Goal: Task Accomplishment & Management: Manage account settings

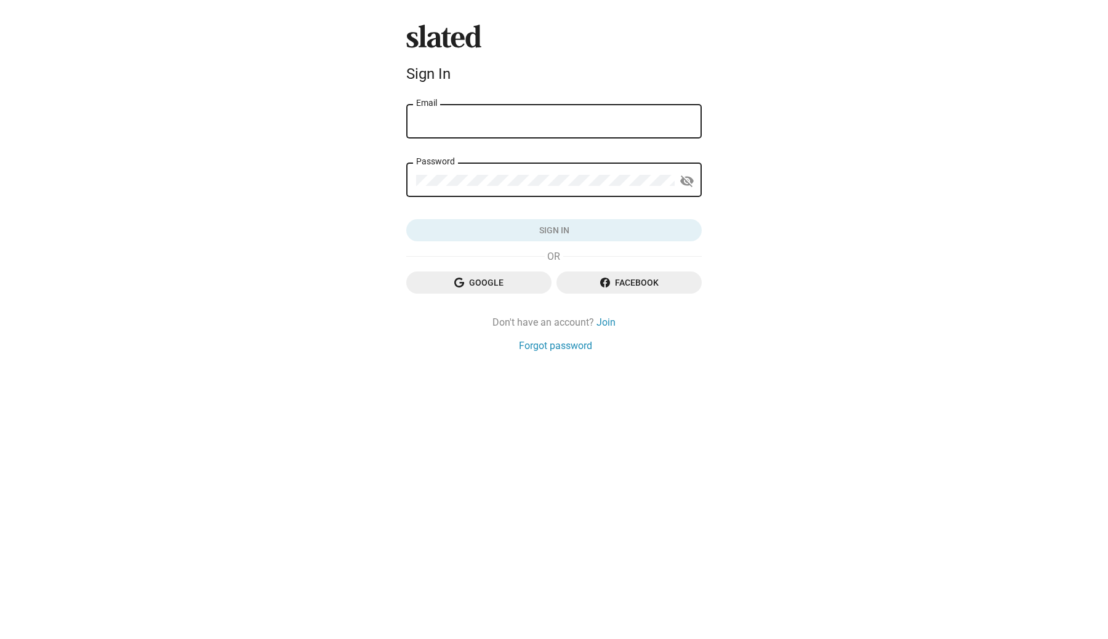
click at [462, 113] on div "Email" at bounding box center [554, 120] width 276 height 36
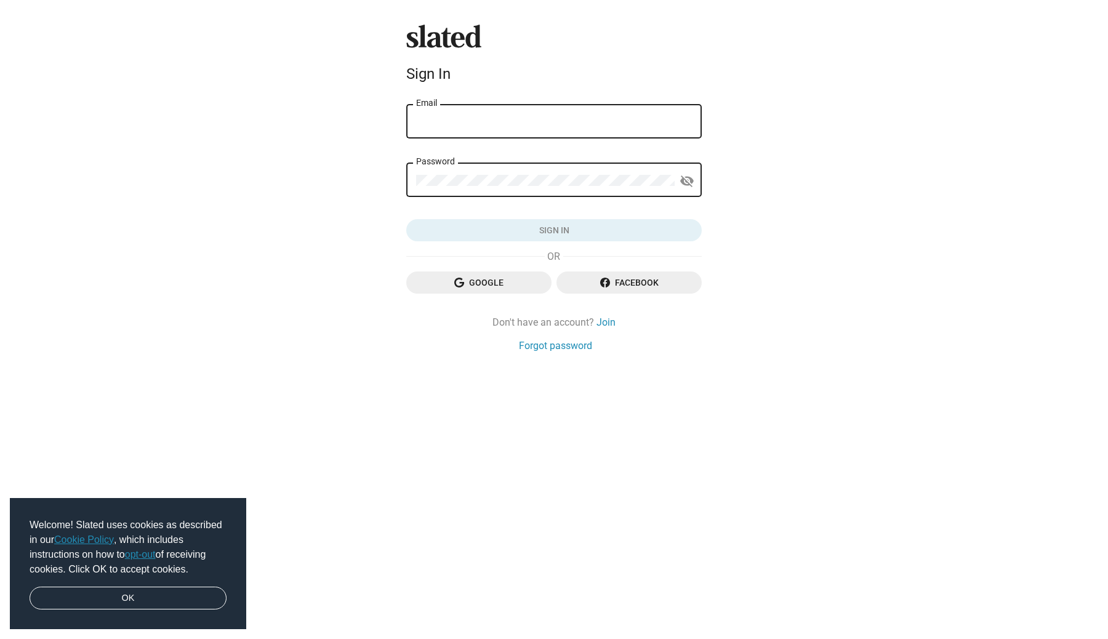
click at [503, 125] on input "Email" at bounding box center [554, 121] width 276 height 11
click at [1108, 118] on com-1password-button at bounding box center [1108, 319] width 0 height 639
click at [587, 135] on div "Email" at bounding box center [554, 120] width 276 height 36
click at [660, 124] on input "Email" at bounding box center [554, 121] width 276 height 11
click at [694, 124] on div "Email" at bounding box center [554, 120] width 296 height 36
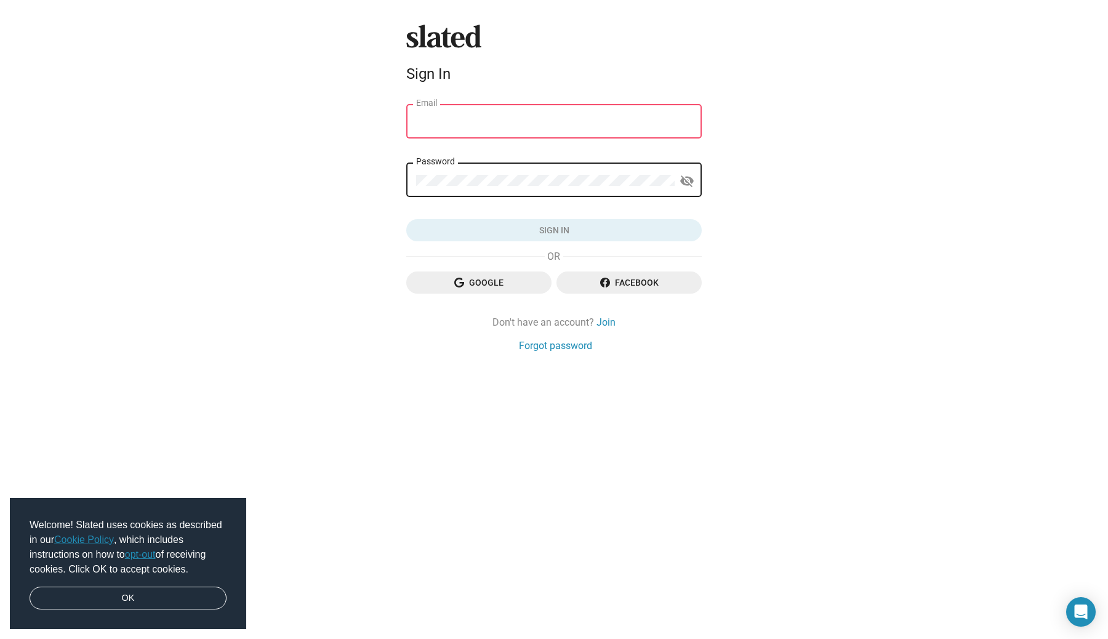
click at [634, 114] on div "Email" at bounding box center [554, 120] width 276 height 36
click at [504, 284] on span "Google" at bounding box center [479, 283] width 126 height 22
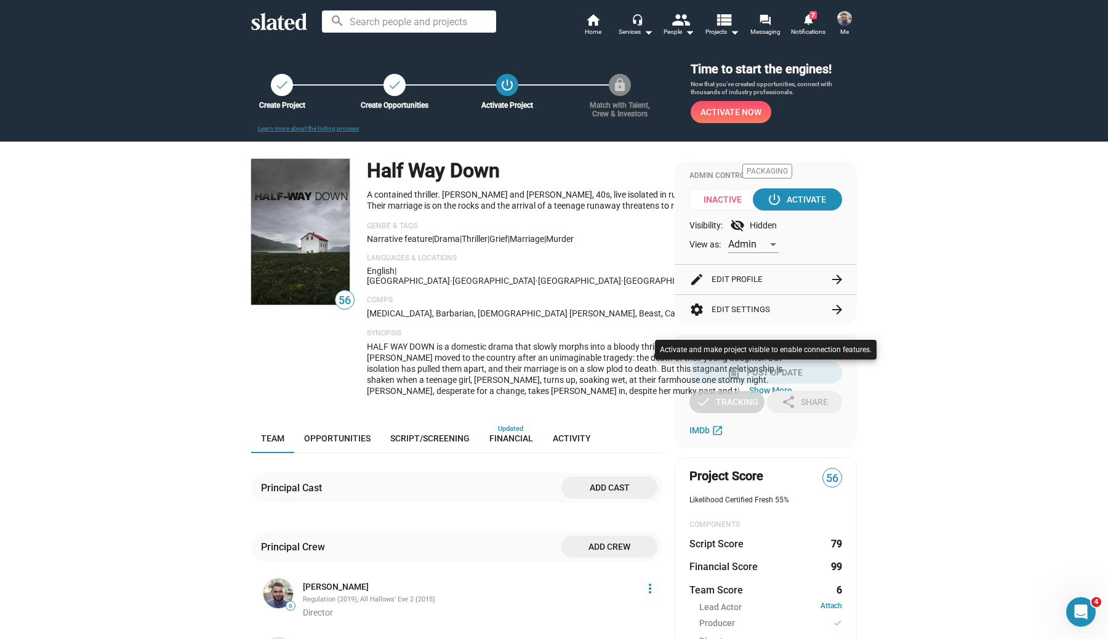
click at [991, 421] on div at bounding box center [554, 319] width 1108 height 639
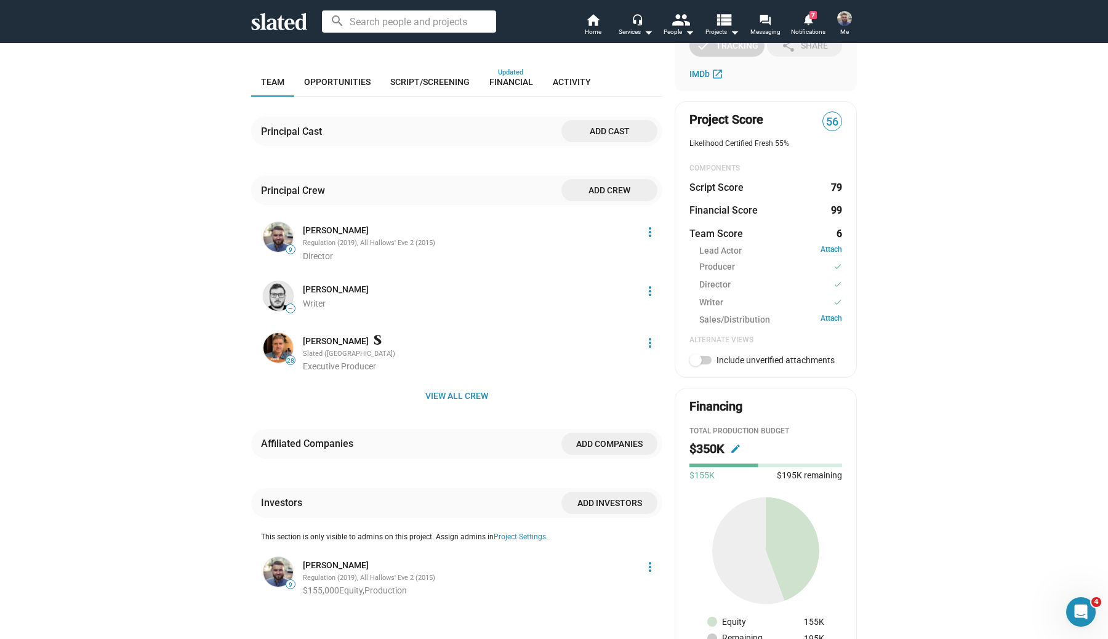
scroll to position [365, 0]
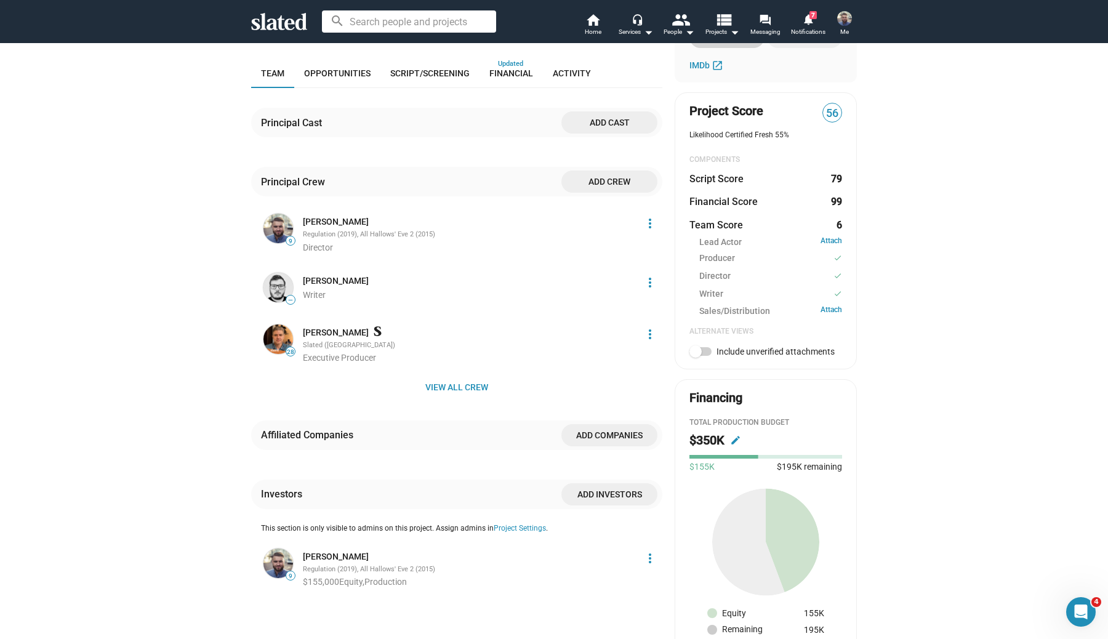
click at [613, 180] on span "Add crew" at bounding box center [609, 182] width 76 height 22
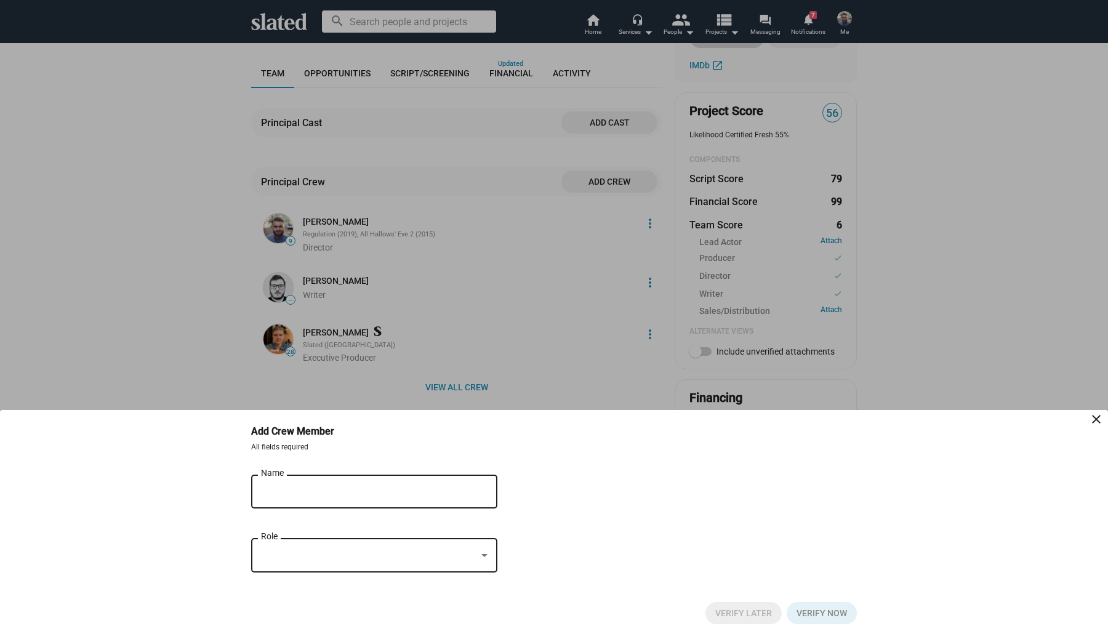
click at [358, 486] on input "Name" at bounding box center [365, 491] width 209 height 11
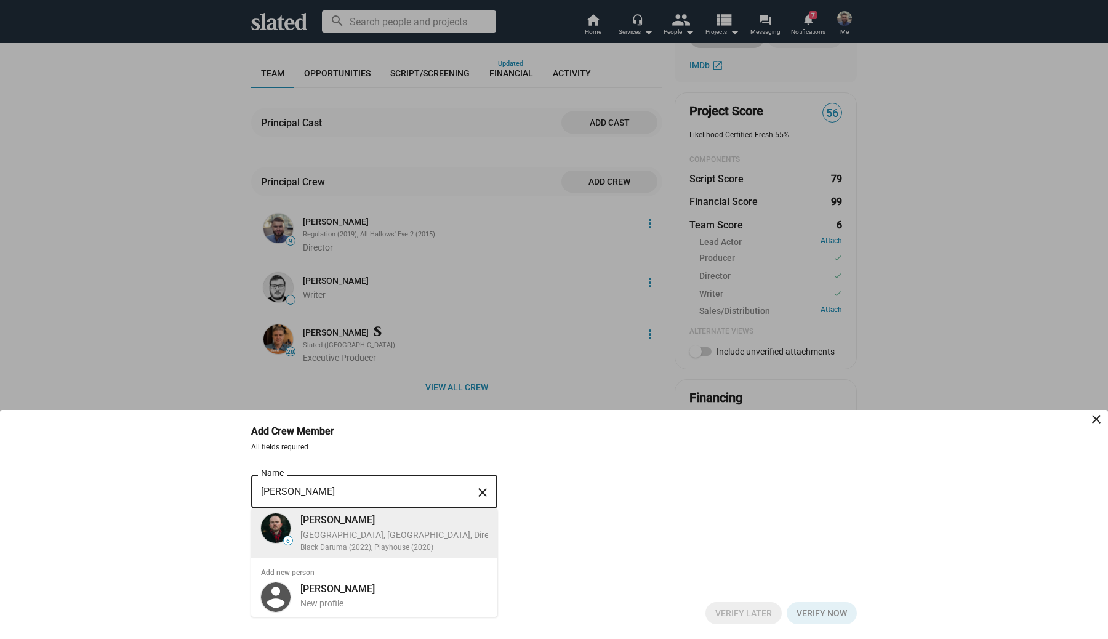
type input "Toby Watts"
click at [365, 539] on div "Sheffield, United Kingdom, Director, Producer" at bounding box center [421, 536] width 242 height 12
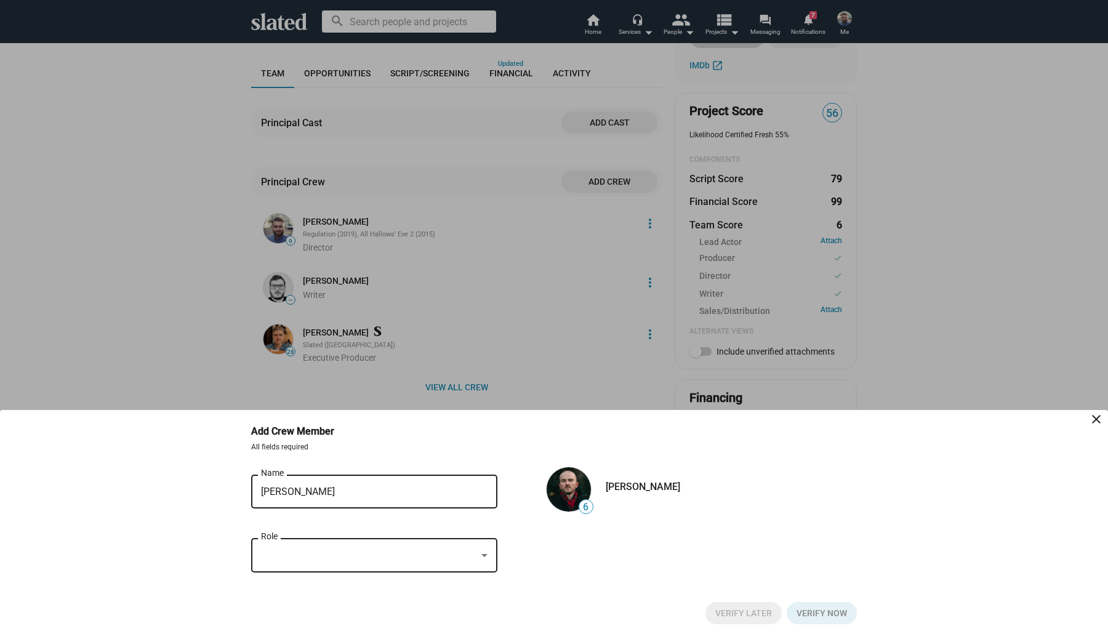
click at [443, 553] on div at bounding box center [368, 555] width 215 height 13
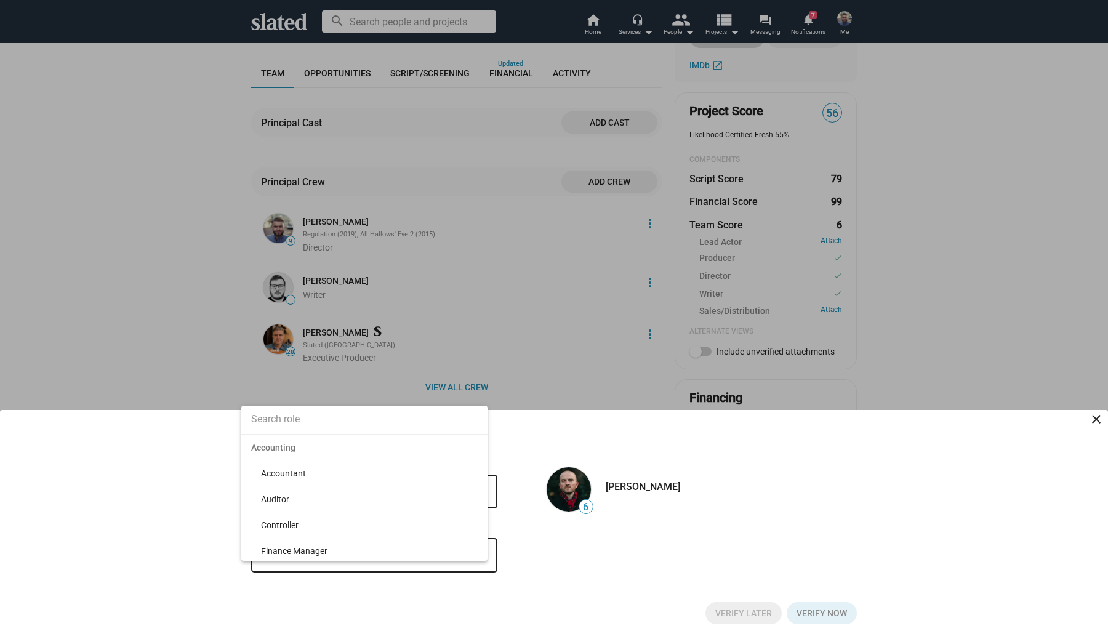
scroll to position [284, 0]
click at [285, 420] on input at bounding box center [364, 419] width 246 height 31
type input "producer"
click at [281, 472] on span "Producer" at bounding box center [369, 474] width 217 height 26
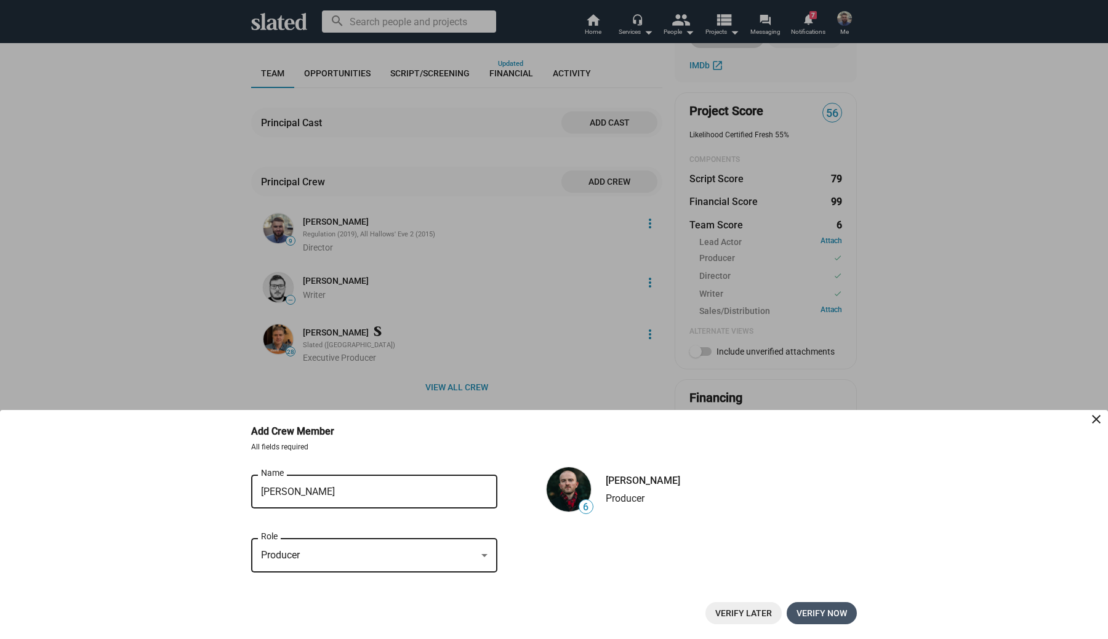
click at [834, 614] on span "Verify now" at bounding box center [822, 613] width 50 height 22
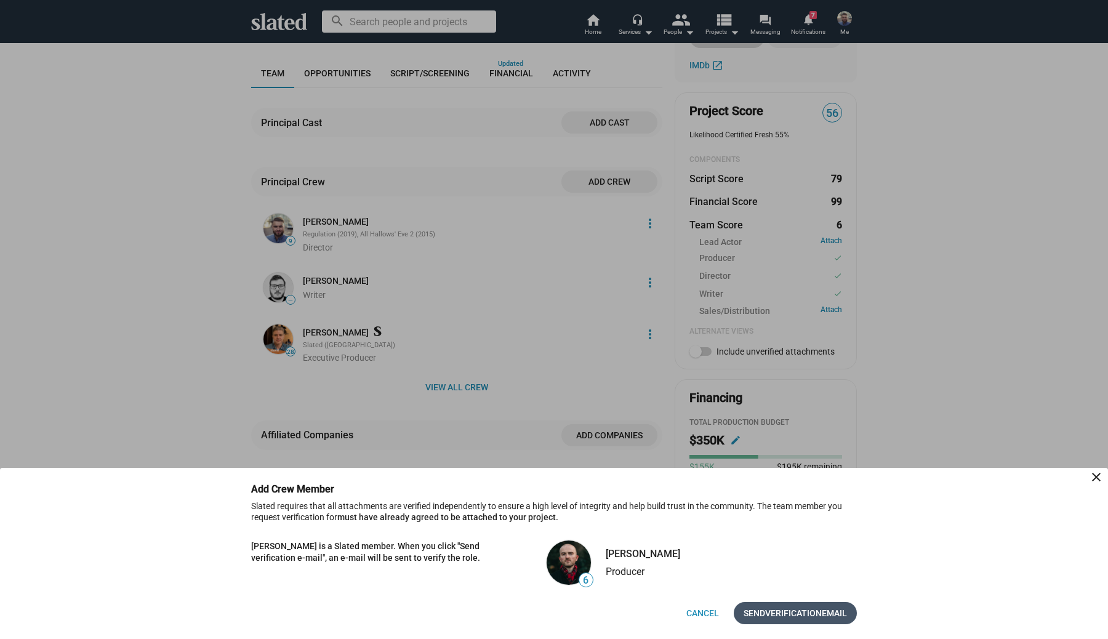
click at [803, 608] on span "Verification" at bounding box center [793, 613] width 57 height 22
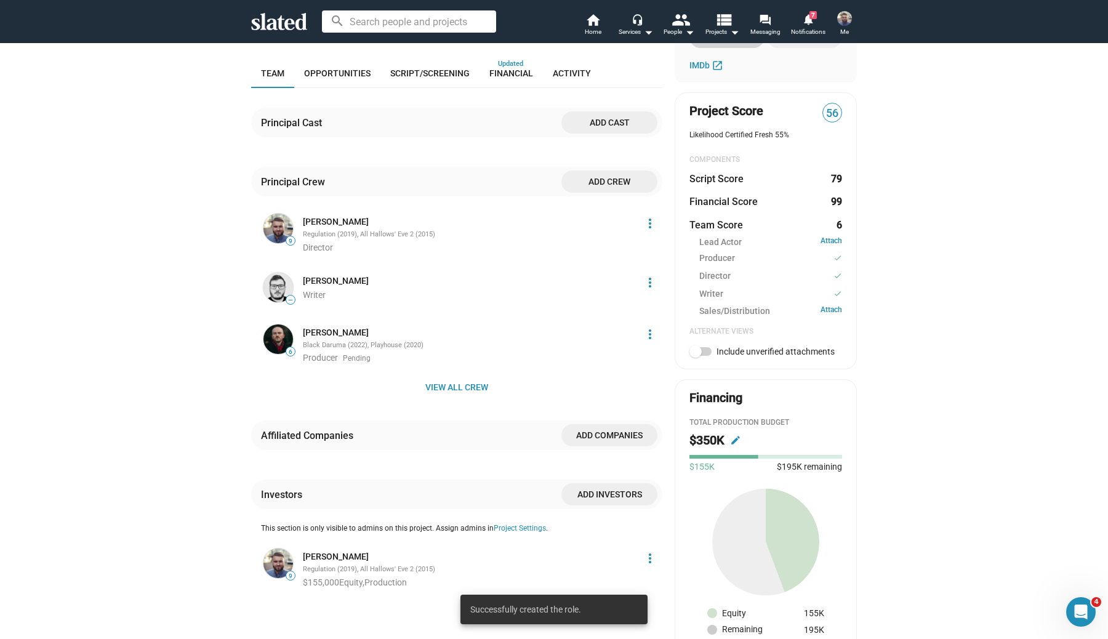
click at [601, 190] on span "Add crew" at bounding box center [609, 182] width 76 height 22
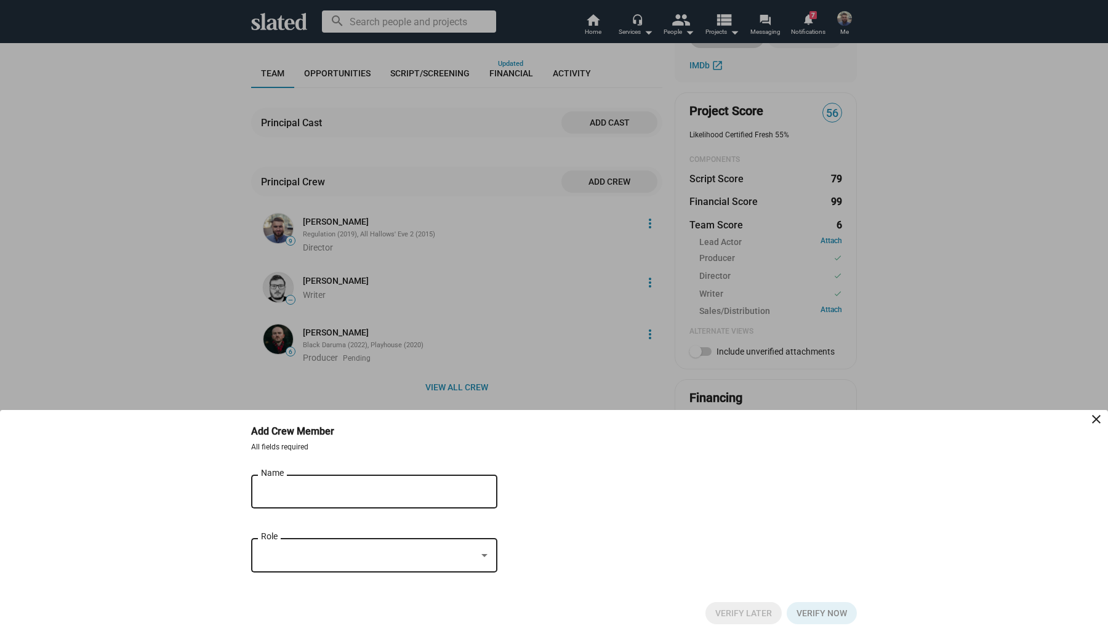
click at [302, 493] on input "Name" at bounding box center [365, 491] width 209 height 11
type input "t"
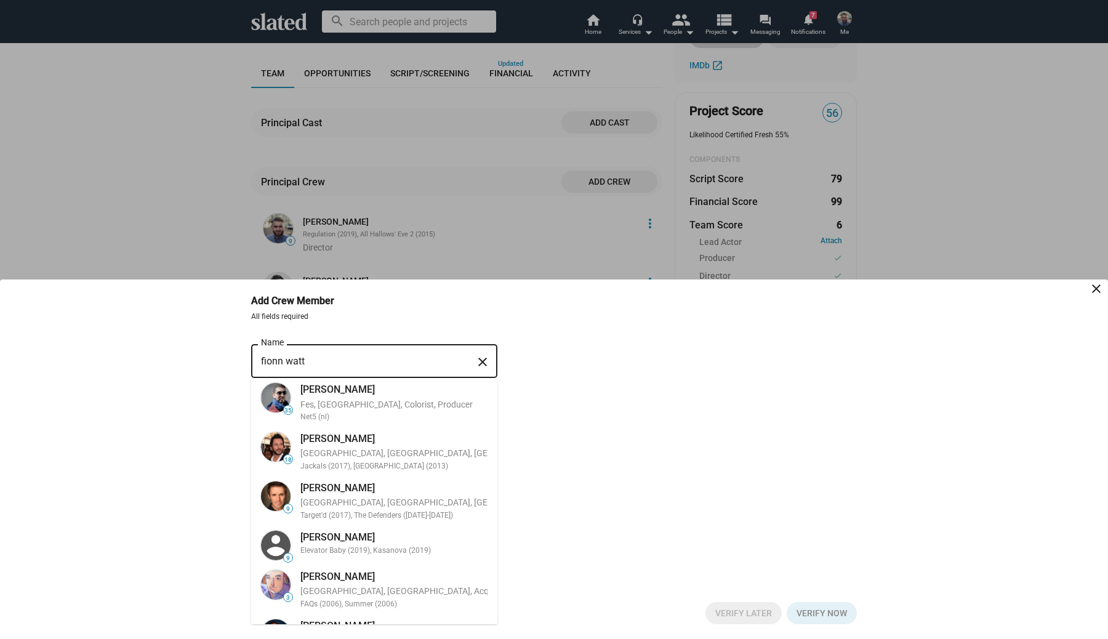
type input "fionn watts"
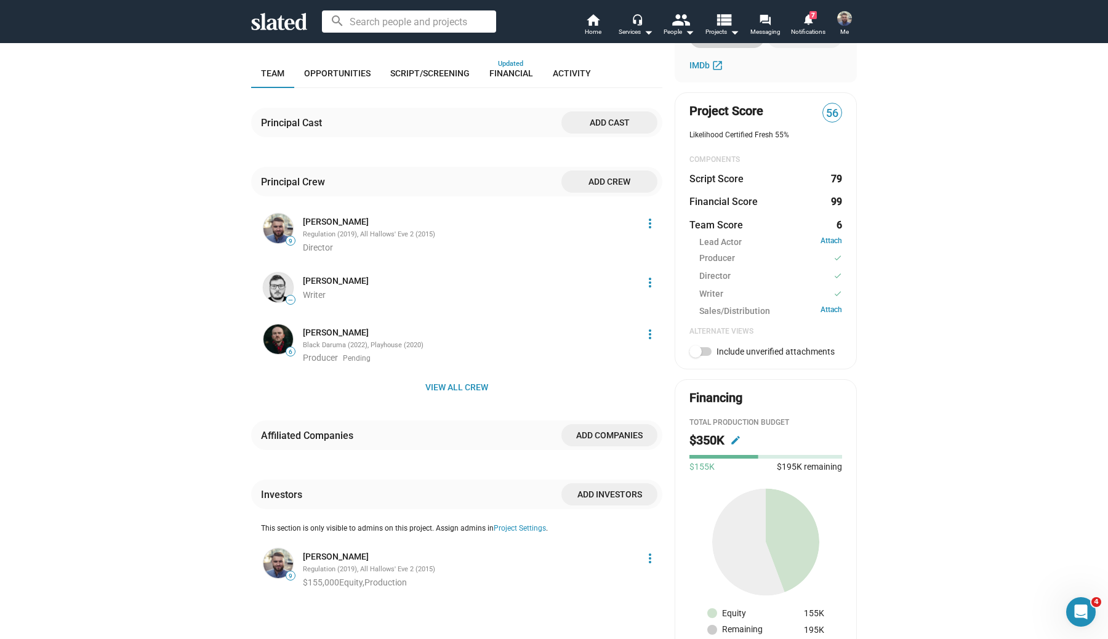
click at [997, 326] on div "check Create Project check Create Opportunities power_settings_new Activate Pro…" at bounding box center [554, 301] width 1108 height 1249
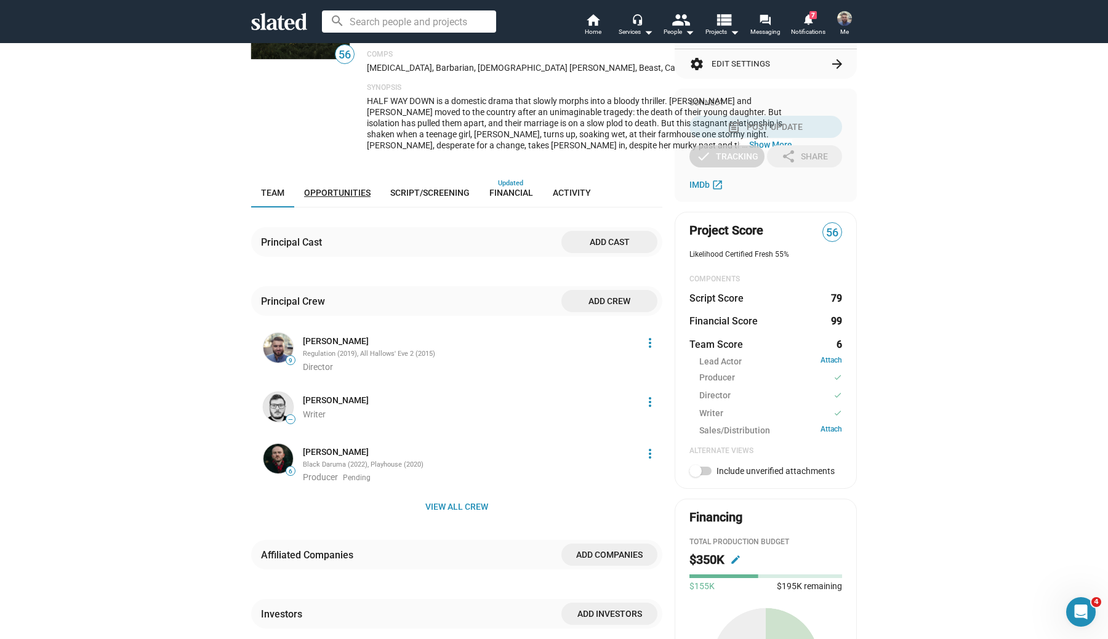
scroll to position [251, 0]
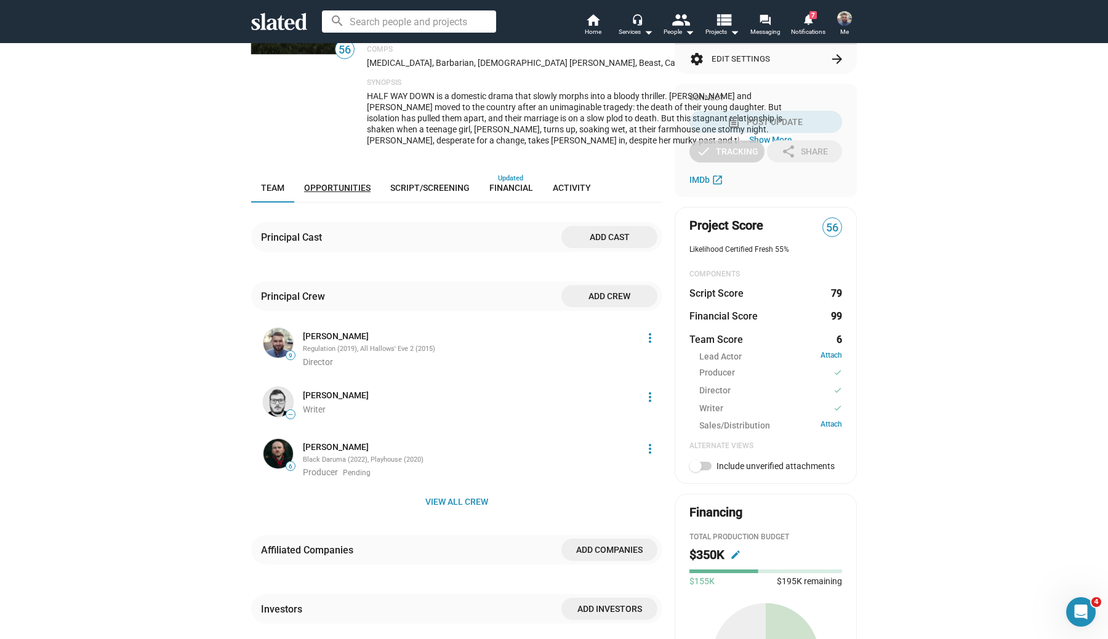
click at [342, 183] on link "Opportunities" at bounding box center [337, 188] width 86 height 30
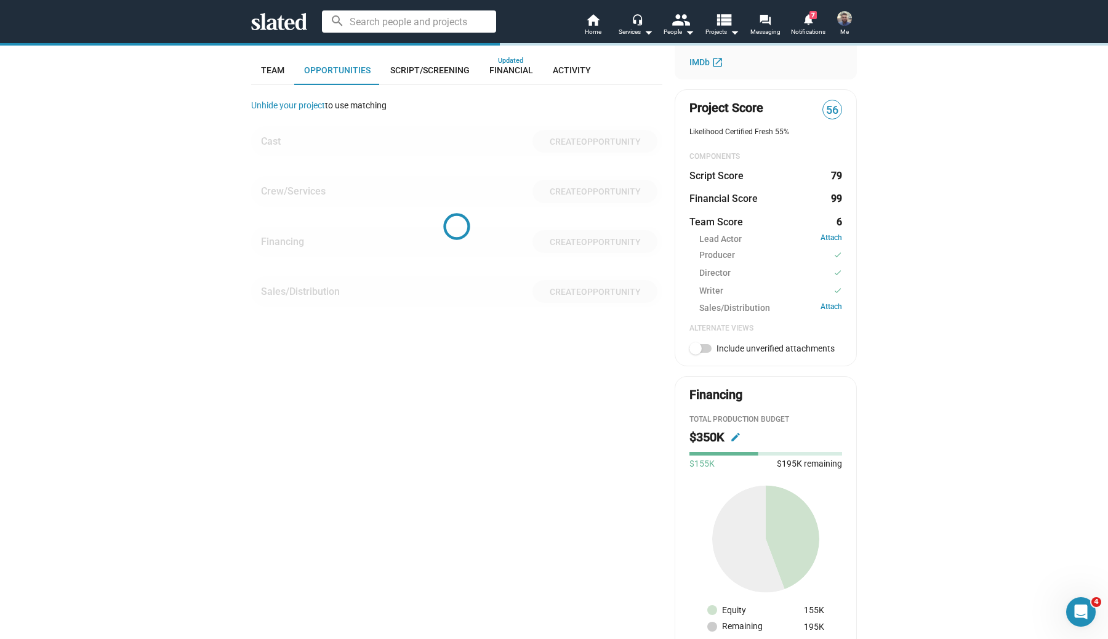
scroll to position [384, 0]
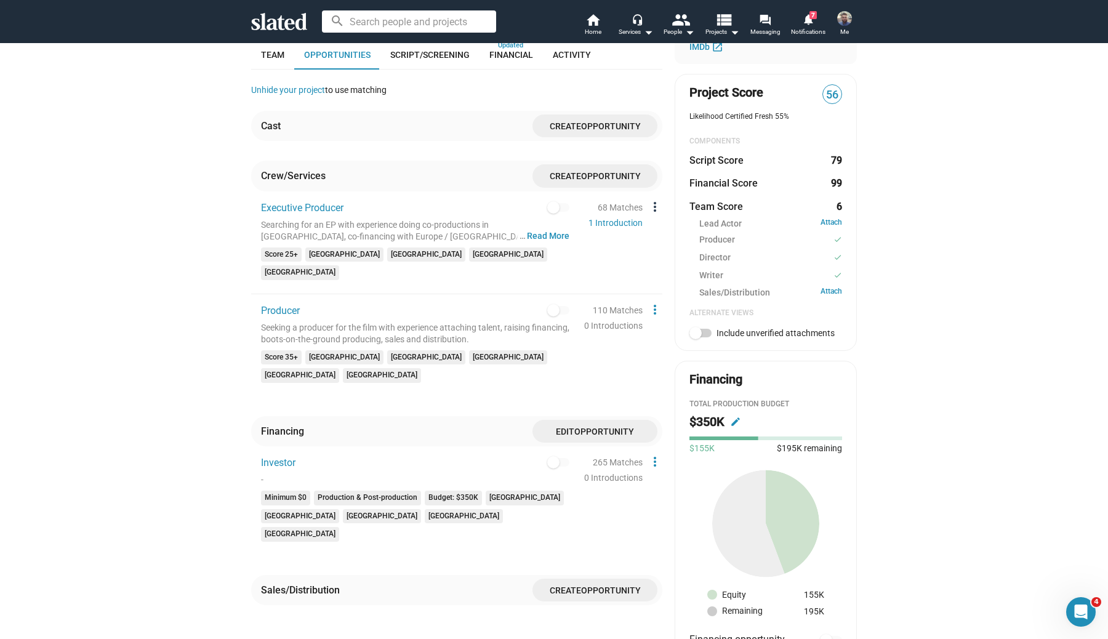
click at [651, 210] on mat-icon "more_vert" at bounding box center [655, 206] width 15 height 15
click at [680, 249] on button "Delete" at bounding box center [682, 250] width 69 height 20
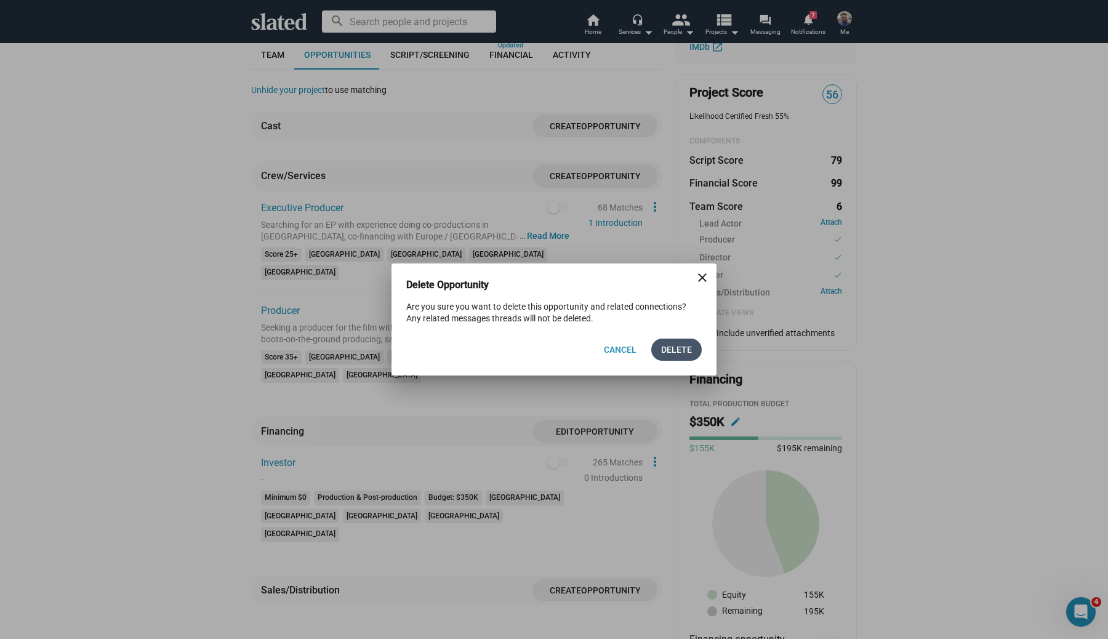
click at [671, 352] on span "Delete" at bounding box center [676, 350] width 31 height 22
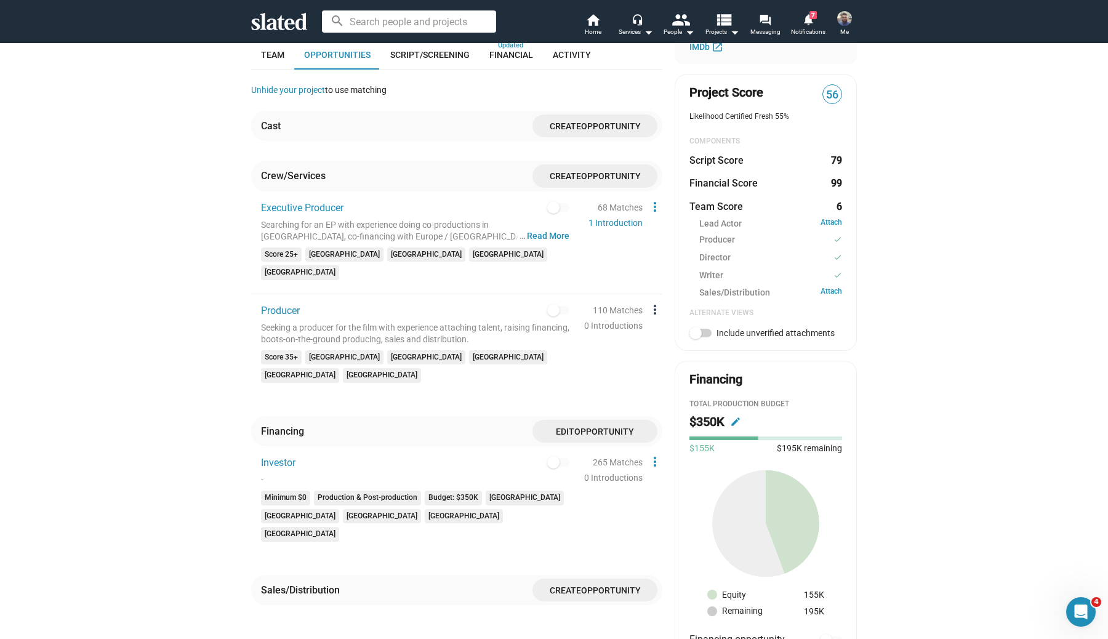
click at [655, 302] on mat-icon "more_vert" at bounding box center [655, 309] width 15 height 15
click at [684, 340] on button "Delete" at bounding box center [682, 335] width 69 height 20
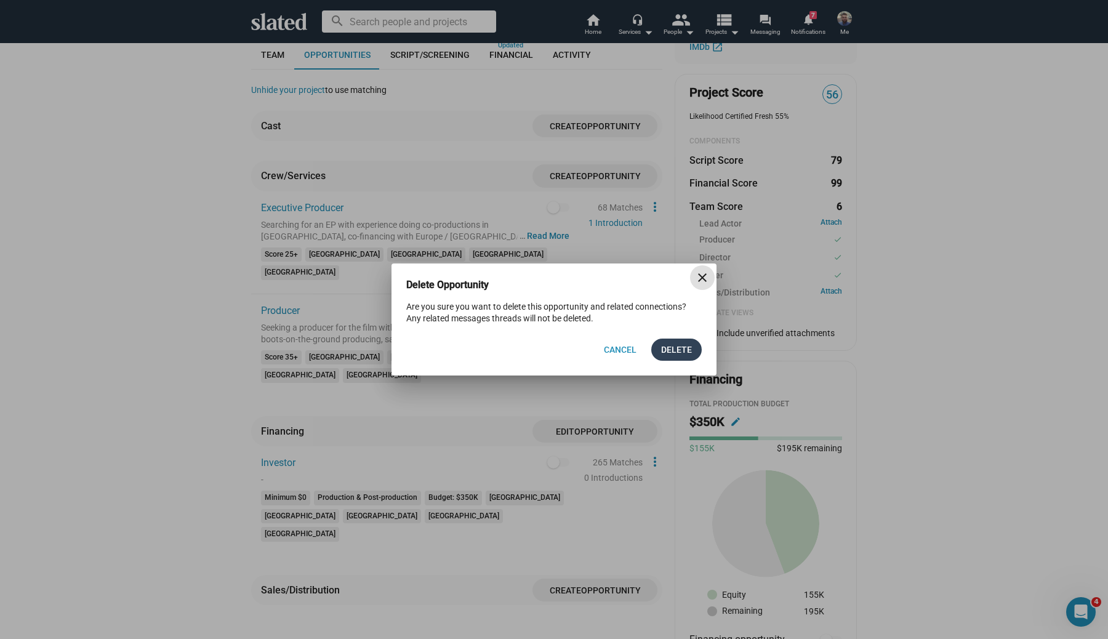
click at [680, 352] on span "Delete" at bounding box center [676, 350] width 31 height 22
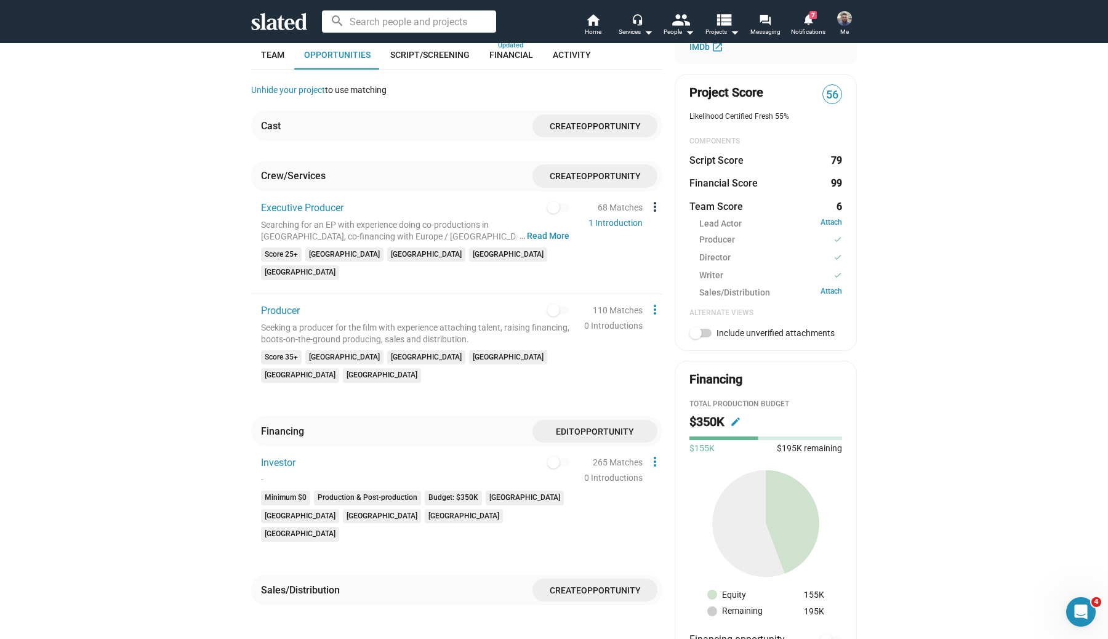
click at [655, 212] on mat-icon "more_vert" at bounding box center [655, 206] width 15 height 15
click at [596, 275] on div at bounding box center [554, 319] width 1108 height 639
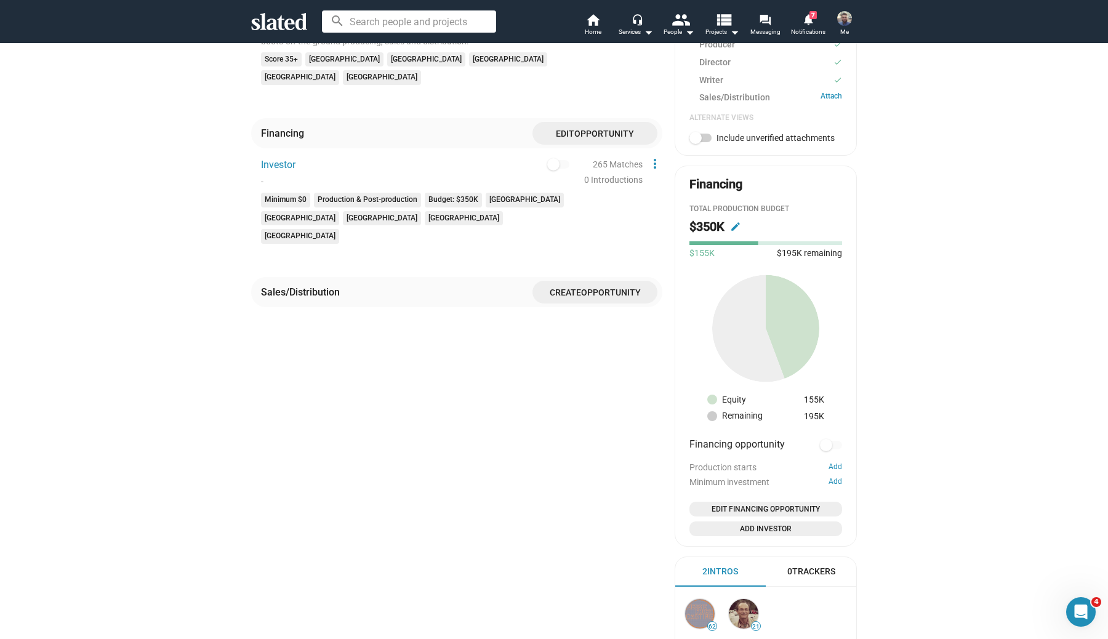
scroll to position [582, 0]
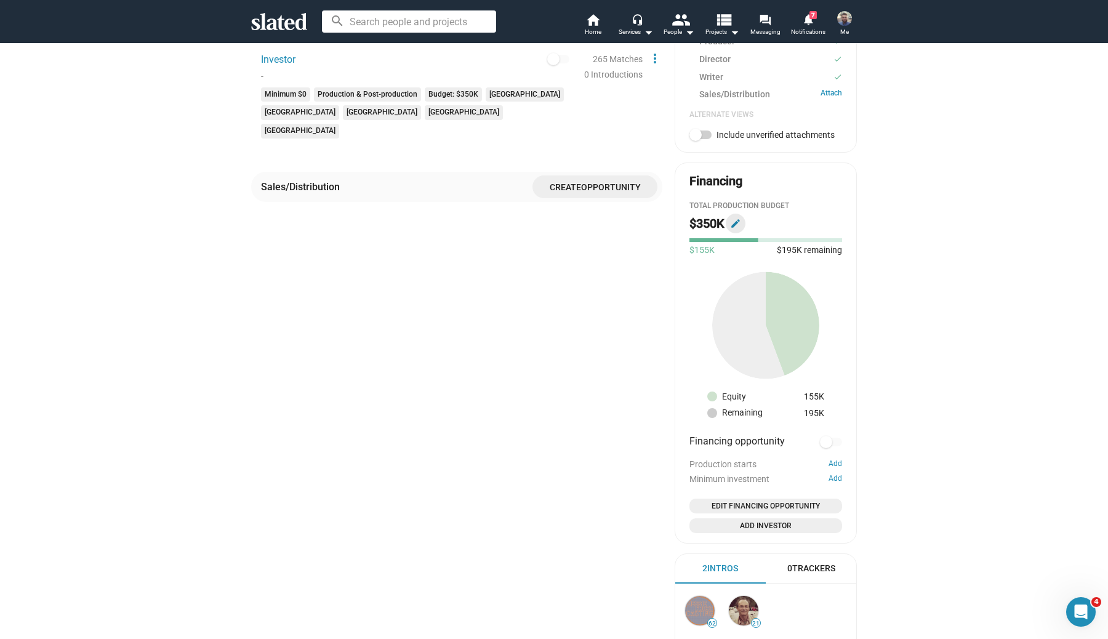
click at [736, 222] on mat-icon "edit" at bounding box center [735, 223] width 11 height 11
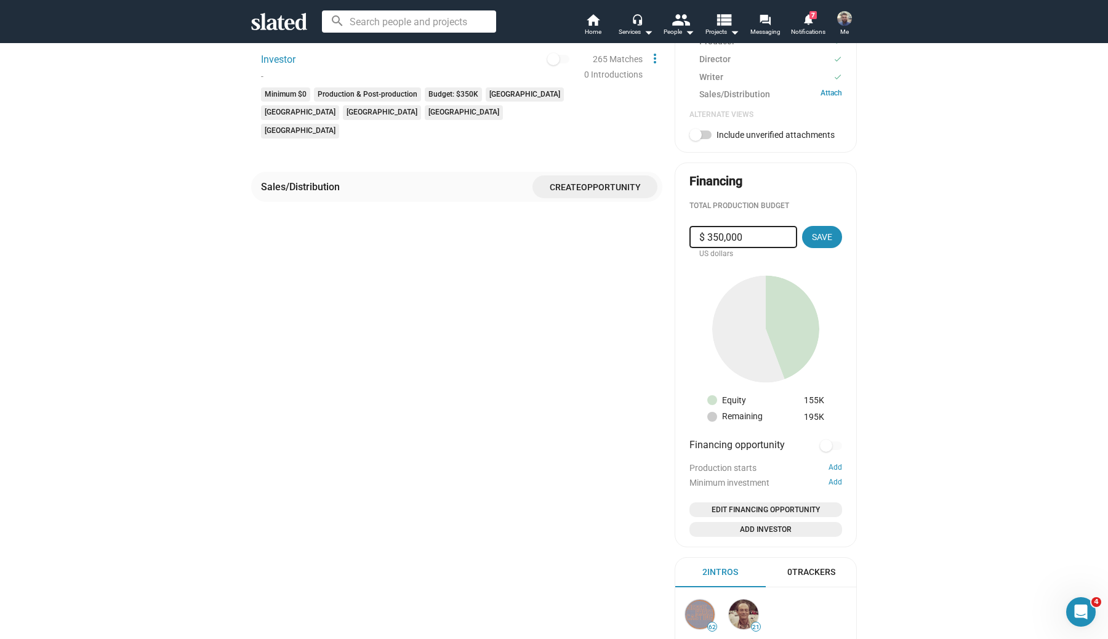
click at [886, 300] on div "check Create Project check Create Opportunities power_settings_new Activate Pro…" at bounding box center [554, 87] width 1108 height 1253
click at [830, 243] on span "Save" at bounding box center [822, 237] width 20 height 22
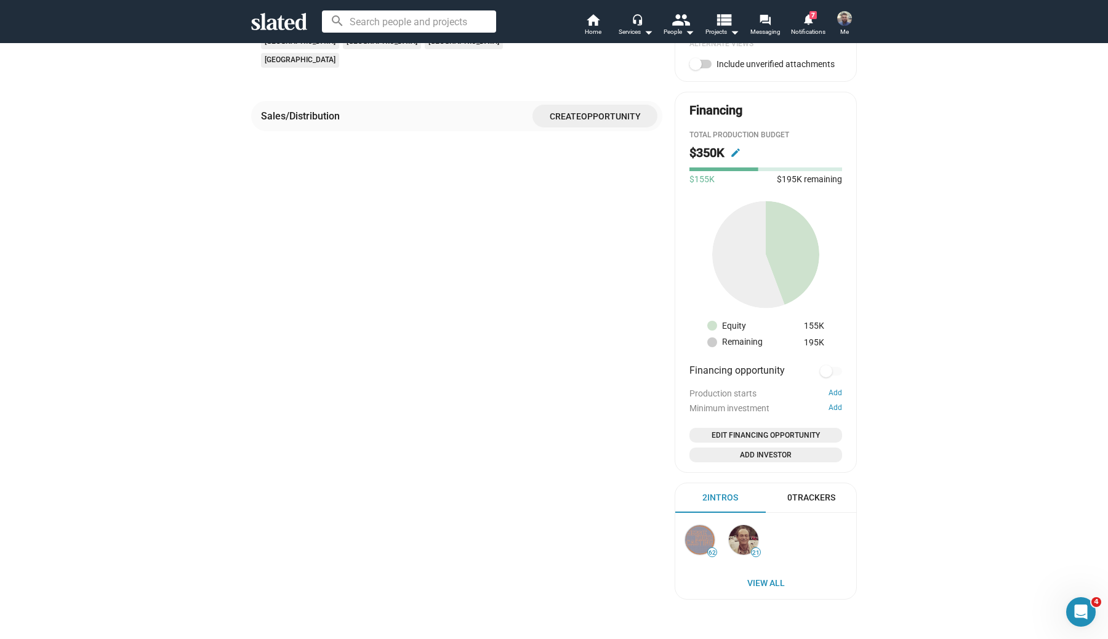
scroll to position [665, 0]
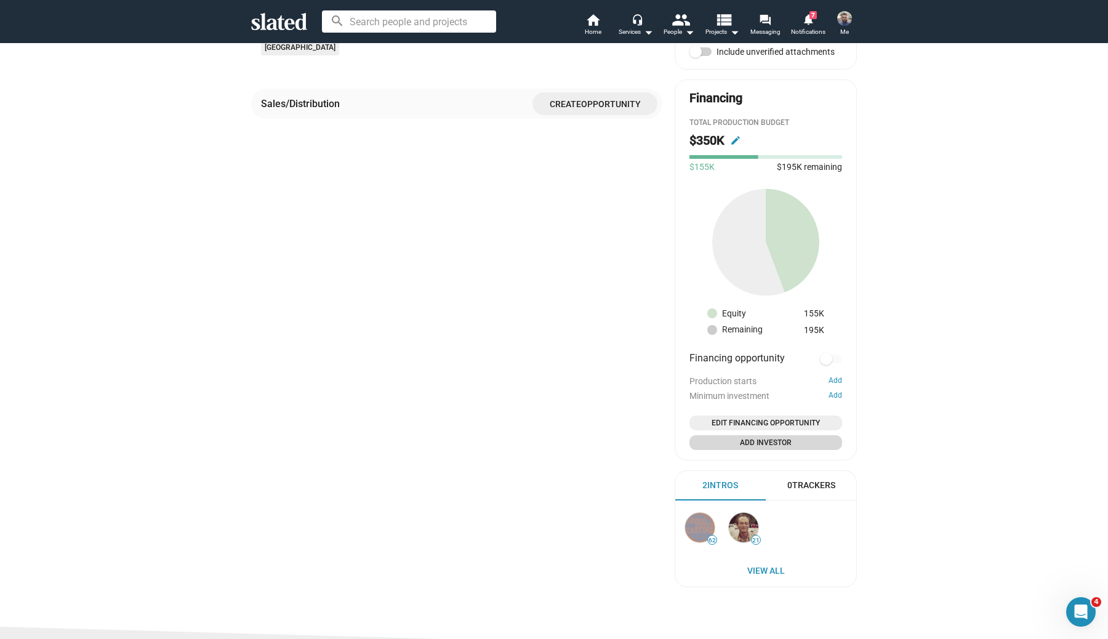
click at [762, 446] on span "Add Investor" at bounding box center [766, 443] width 143 height 12
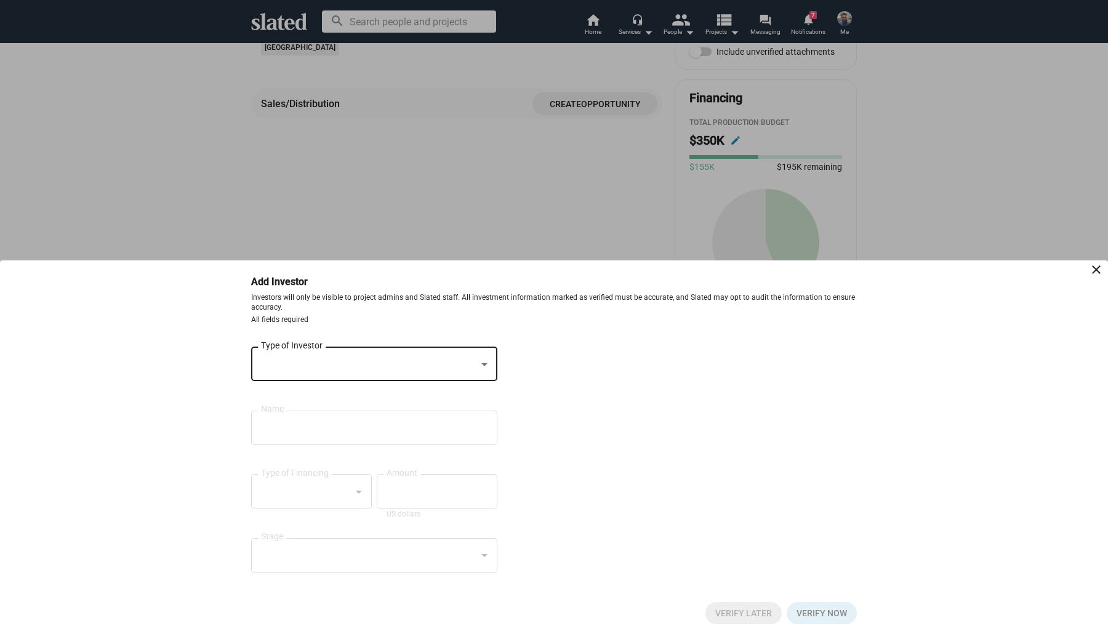
click at [371, 377] on div "Type of Investor" at bounding box center [374, 363] width 227 height 36
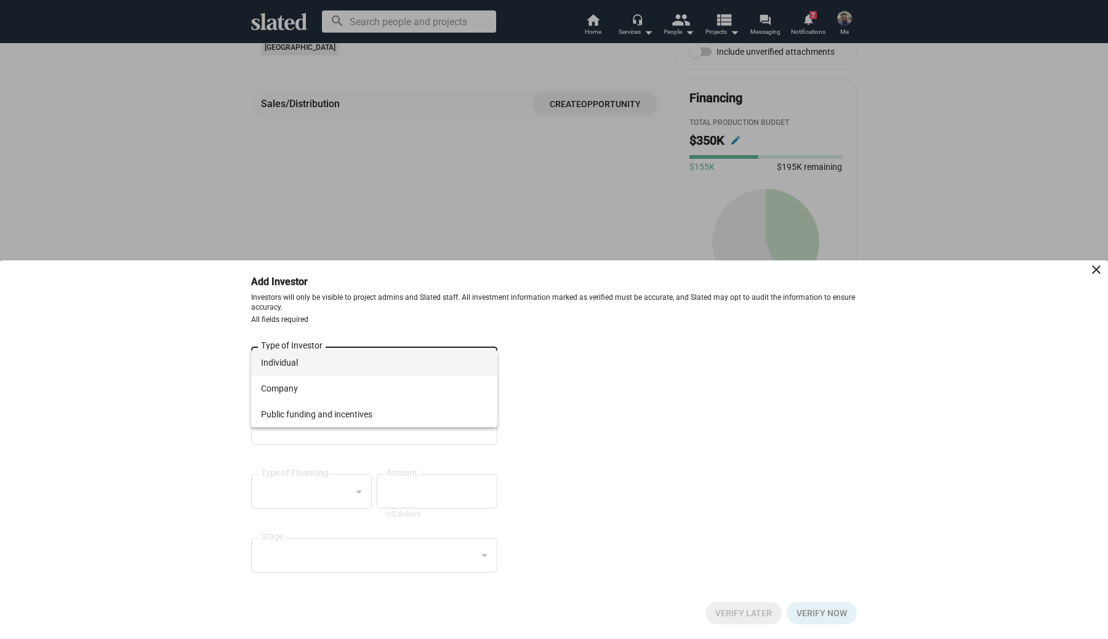
click at [326, 364] on span "Individual" at bounding box center [374, 363] width 227 height 26
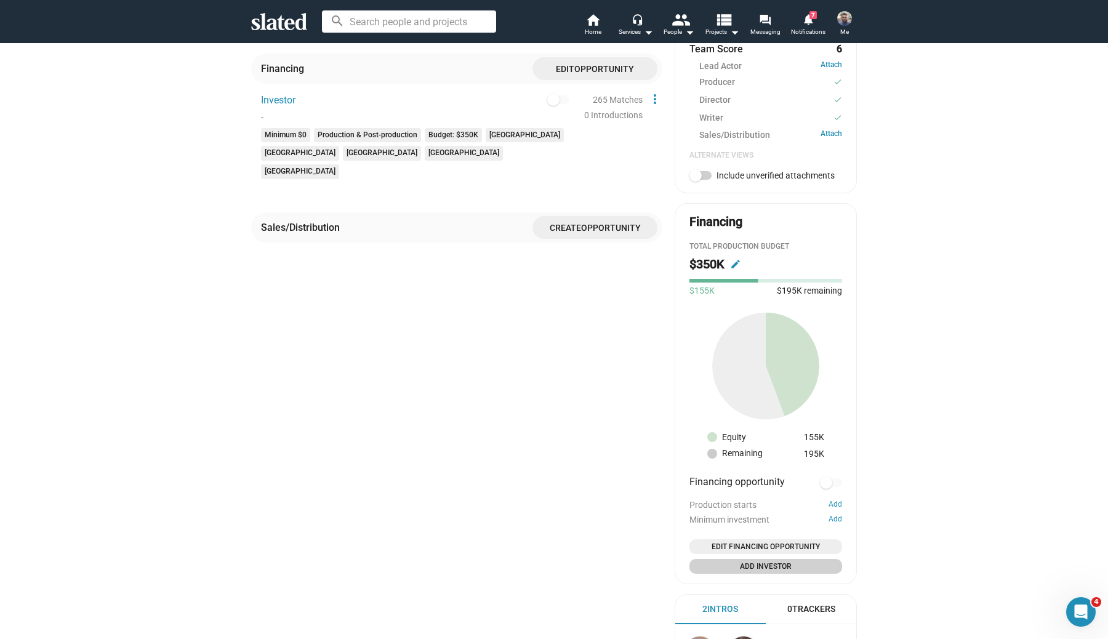
scroll to position [538, 0]
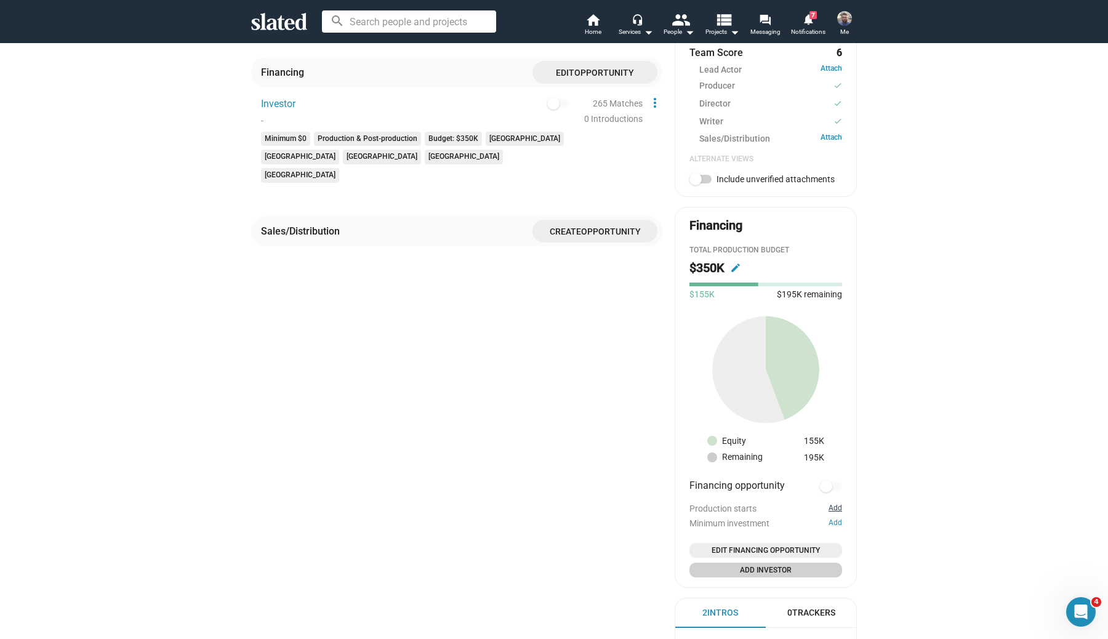
click at [837, 511] on button "Add" at bounding box center [836, 509] width 14 height 10
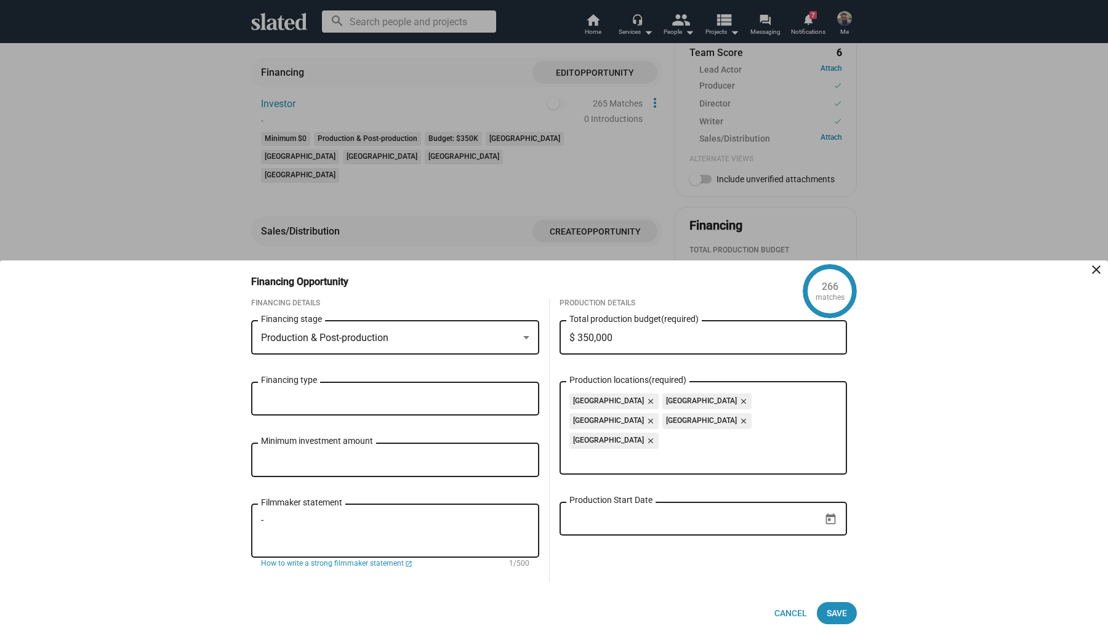
click at [409, 338] on div "Production & Post-production" at bounding box center [389, 338] width 257 height 13
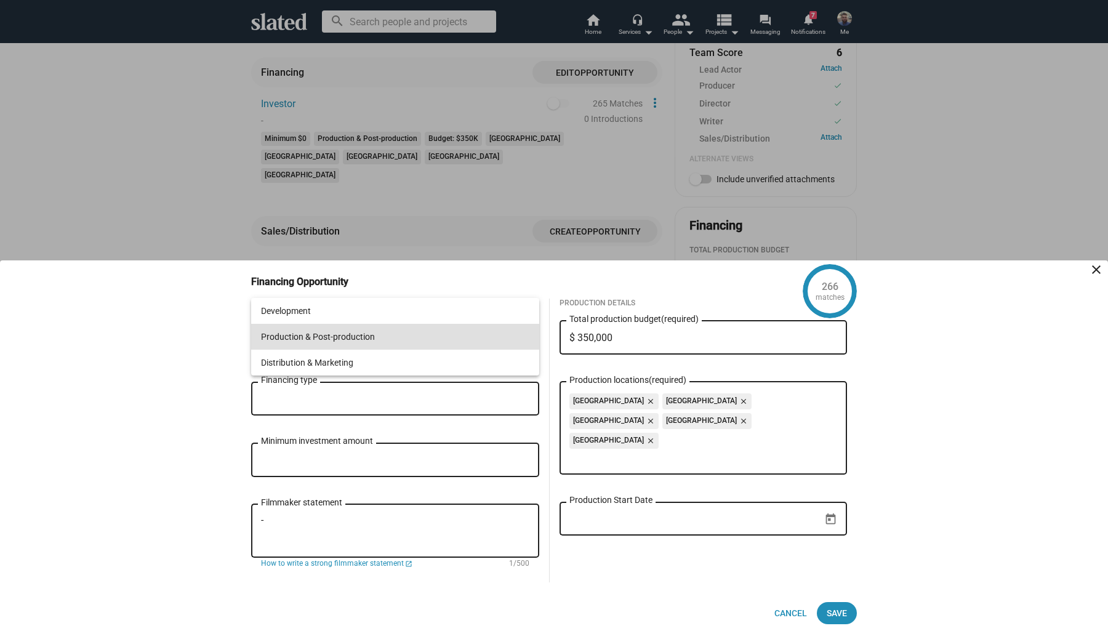
click at [114, 428] on div at bounding box center [554, 319] width 1108 height 639
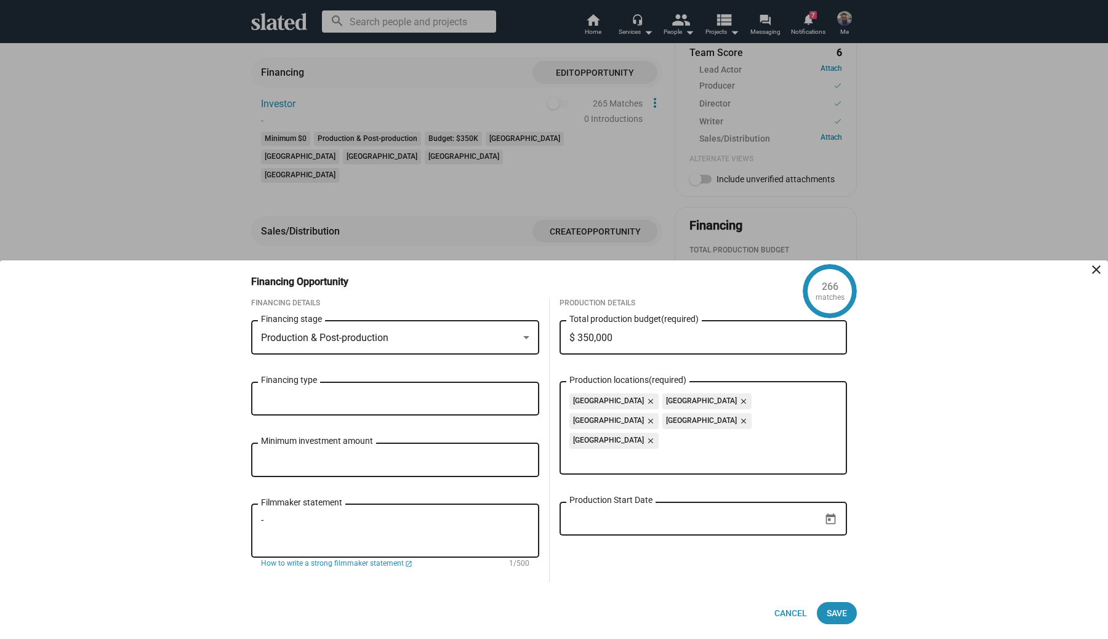
click at [294, 406] on div "Financing type" at bounding box center [395, 397] width 268 height 36
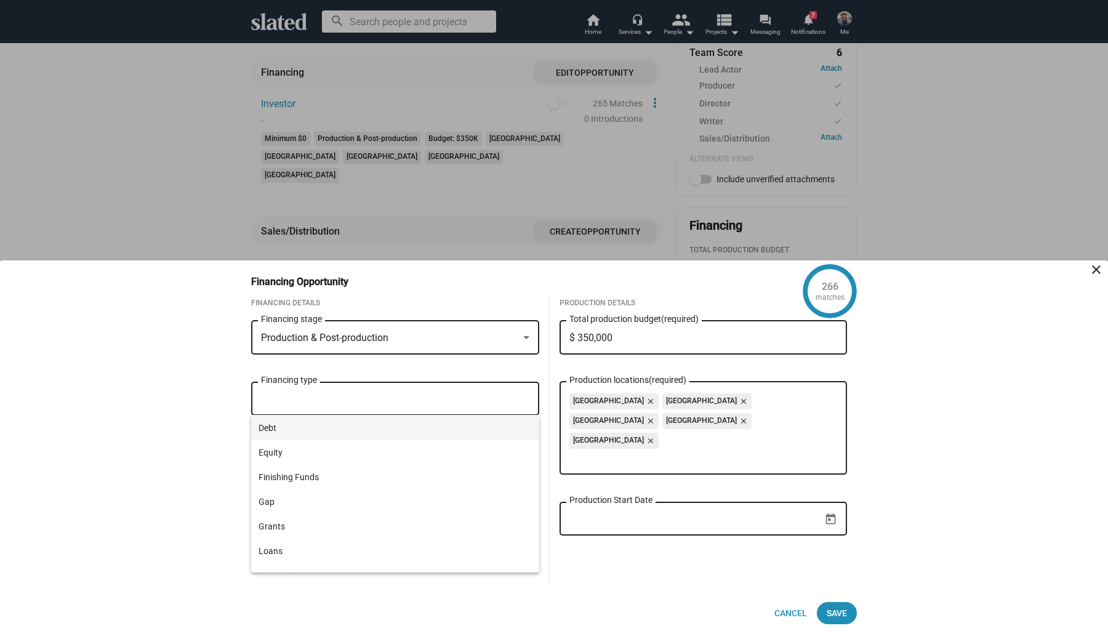
scroll to position [39, 0]
click at [332, 447] on span "Equity" at bounding box center [395, 437] width 273 height 25
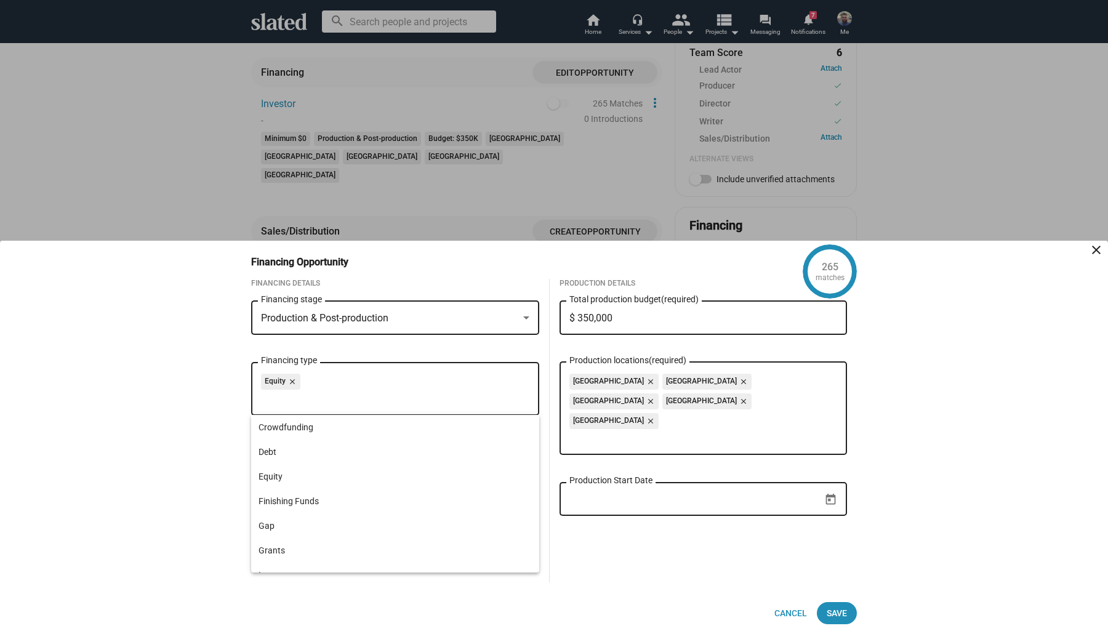
click at [131, 429] on div "265 matches Financing Opportunity close Financing Details Production & Post-pro…" at bounding box center [554, 440] width 1108 height 398
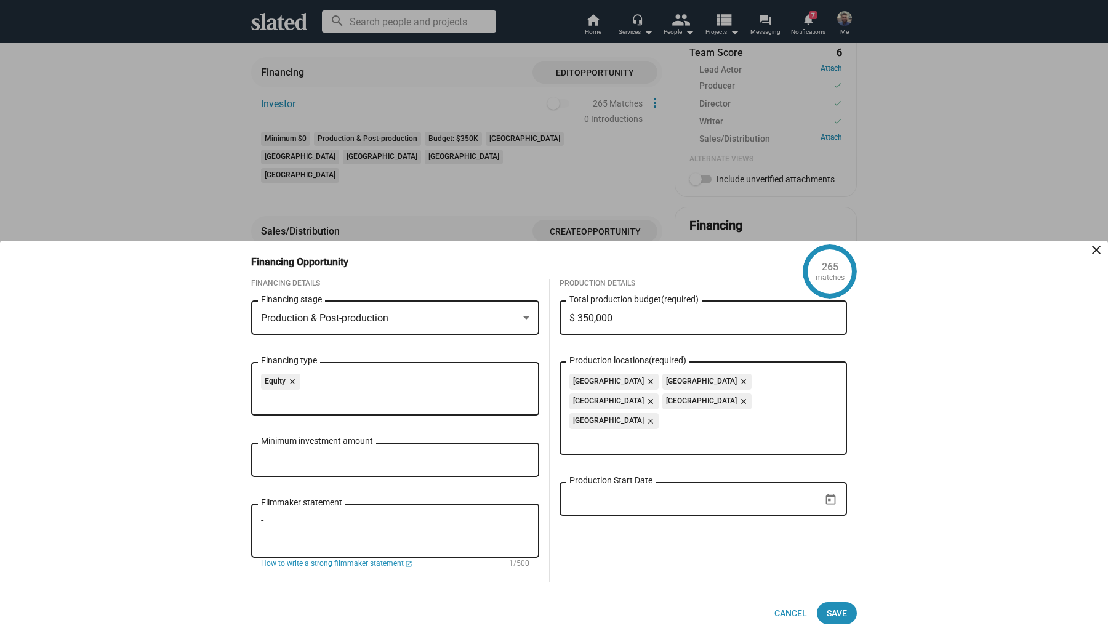
click at [377, 472] on div "Minimum investment amount" at bounding box center [395, 459] width 268 height 36
type input "$ 10,000"
click at [828, 493] on icon "Open calendar" at bounding box center [830, 499] width 13 height 13
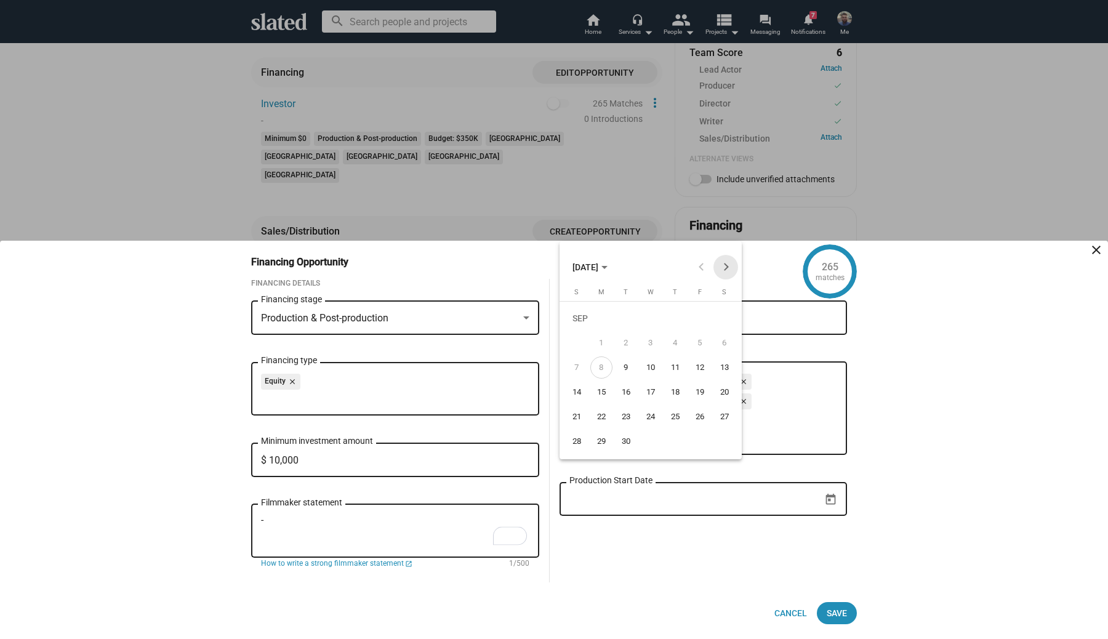
click at [724, 273] on button "Next month" at bounding box center [726, 267] width 25 height 25
click at [600, 418] on div "27" at bounding box center [601, 420] width 22 height 22
type input "10/27/2025"
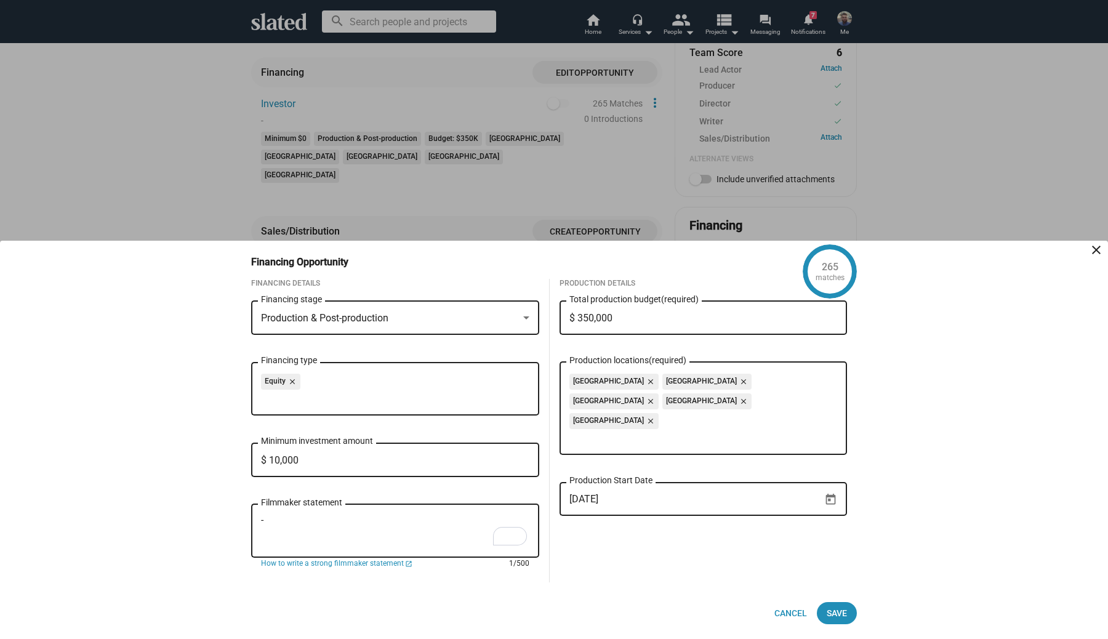
click at [319, 518] on textarea "-" at bounding box center [395, 531] width 268 height 33
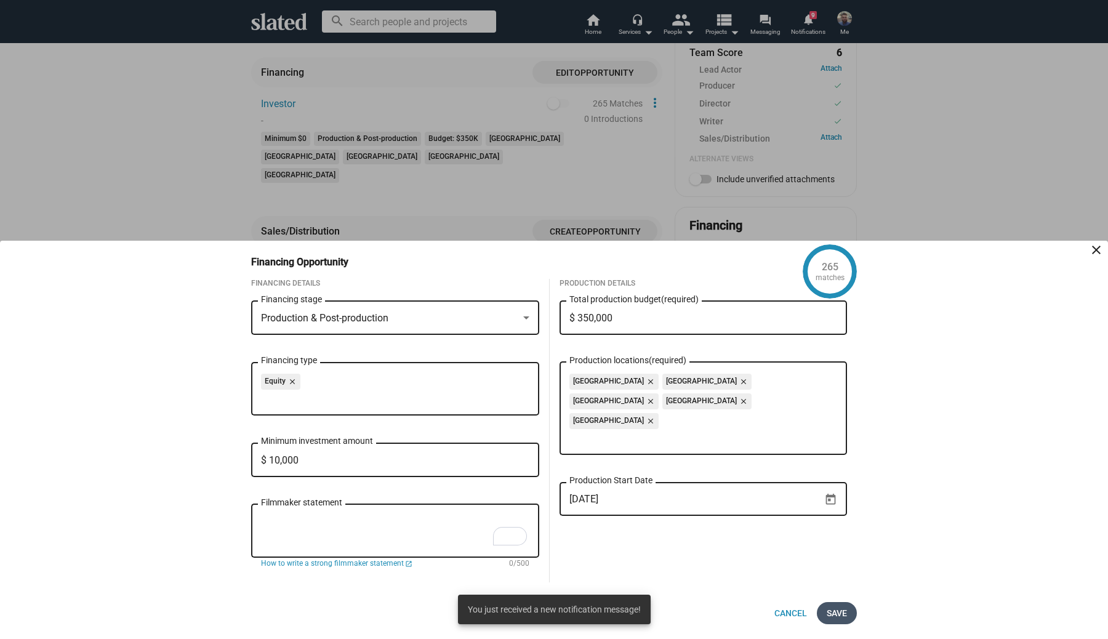
click at [850, 610] on button "Save" at bounding box center [837, 613] width 40 height 22
checkbox input "true"
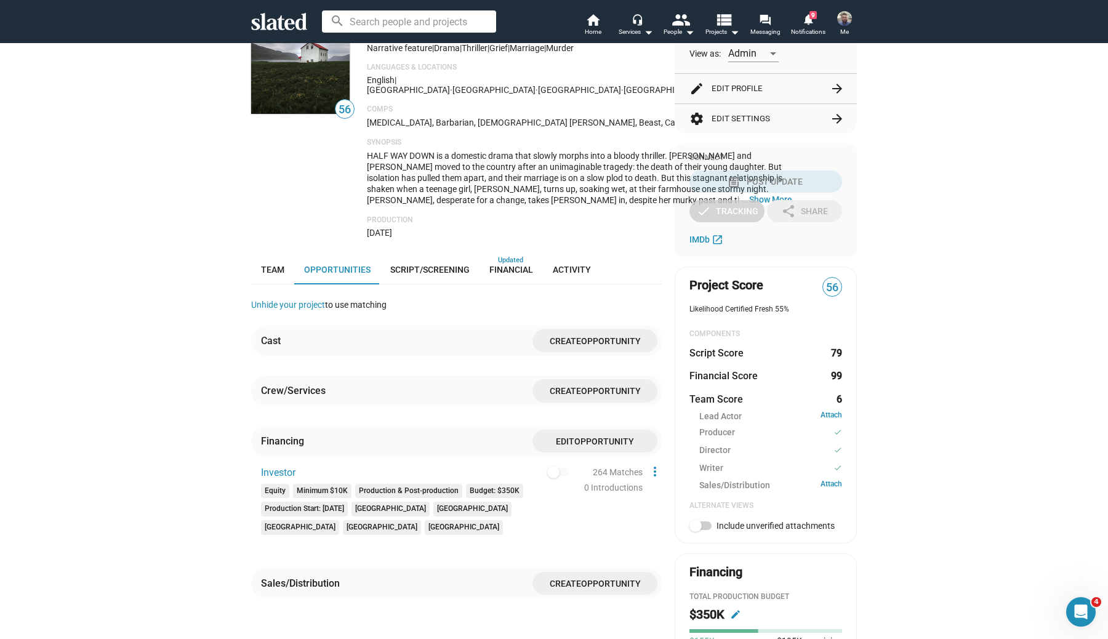
scroll to position [192, 0]
click at [512, 271] on span "Financial" at bounding box center [511, 269] width 44 height 10
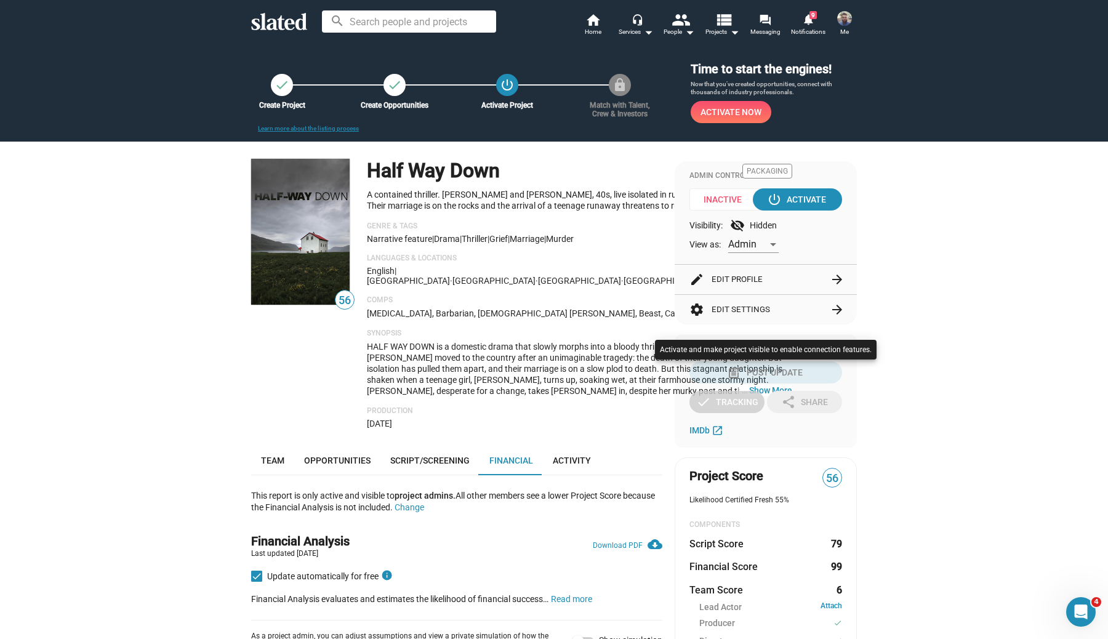
click at [981, 402] on div at bounding box center [554, 319] width 1108 height 639
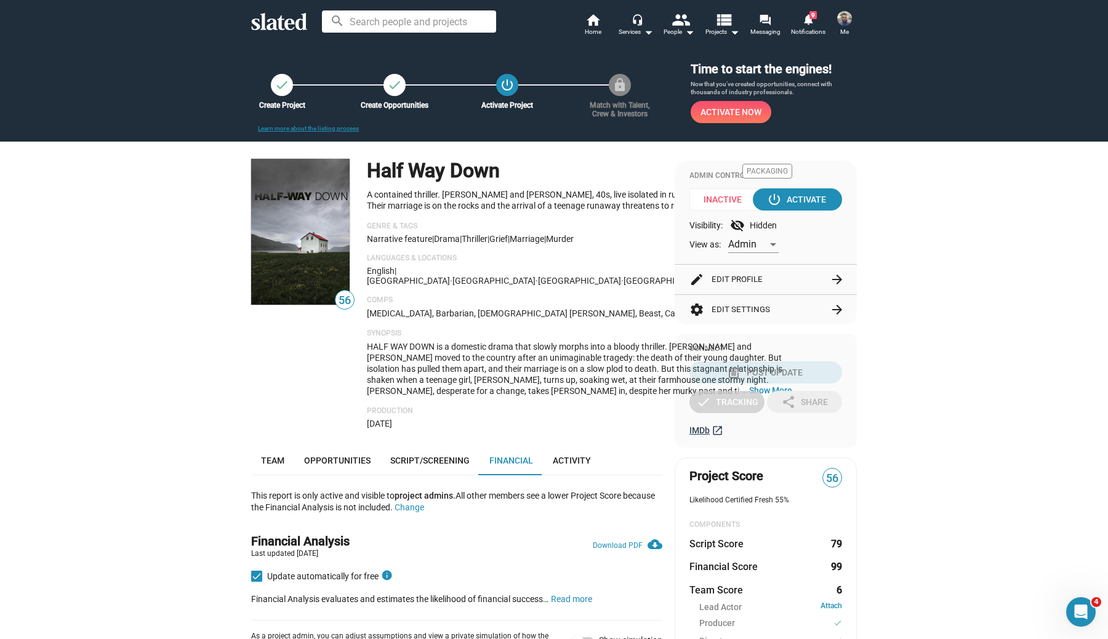
click at [700, 427] on span "IMDb" at bounding box center [700, 430] width 20 height 10
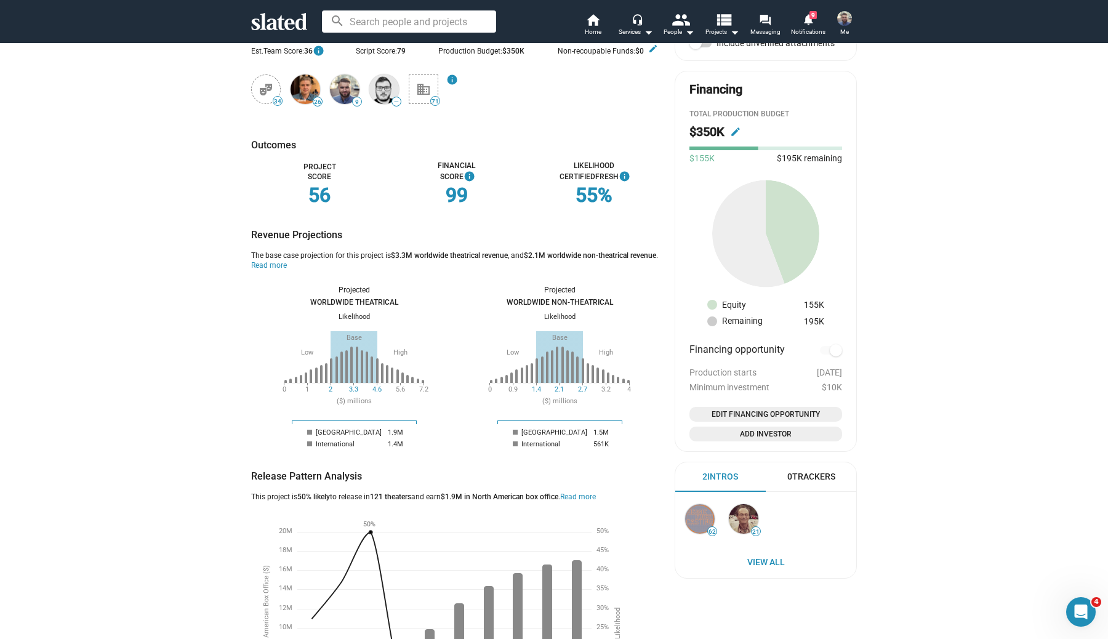
scroll to position [677, 0]
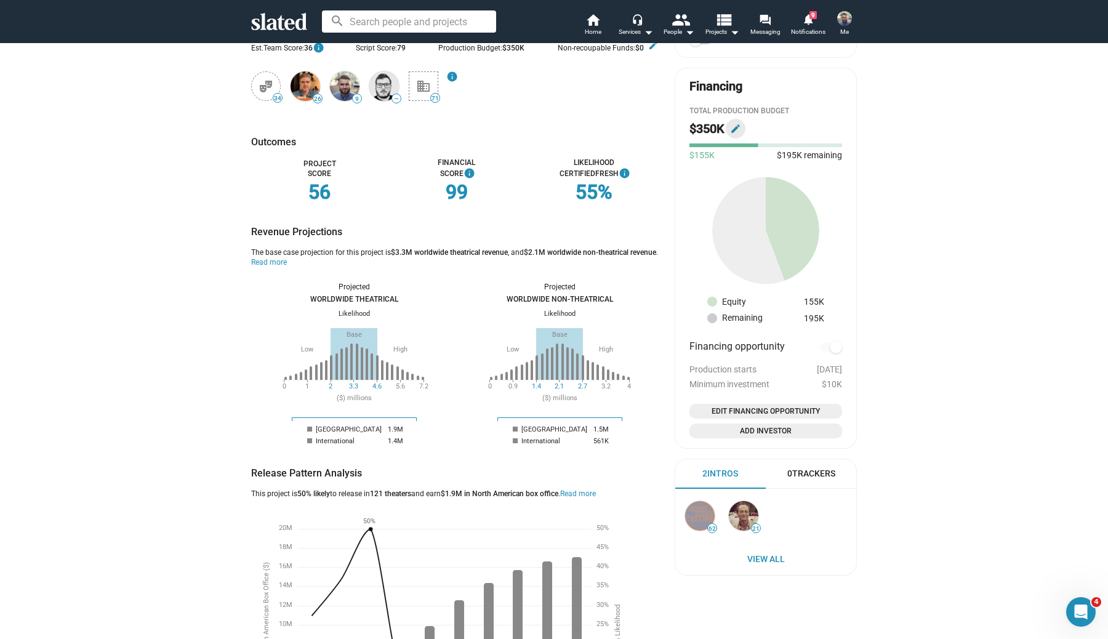
click at [738, 129] on mat-icon "edit" at bounding box center [735, 128] width 11 height 11
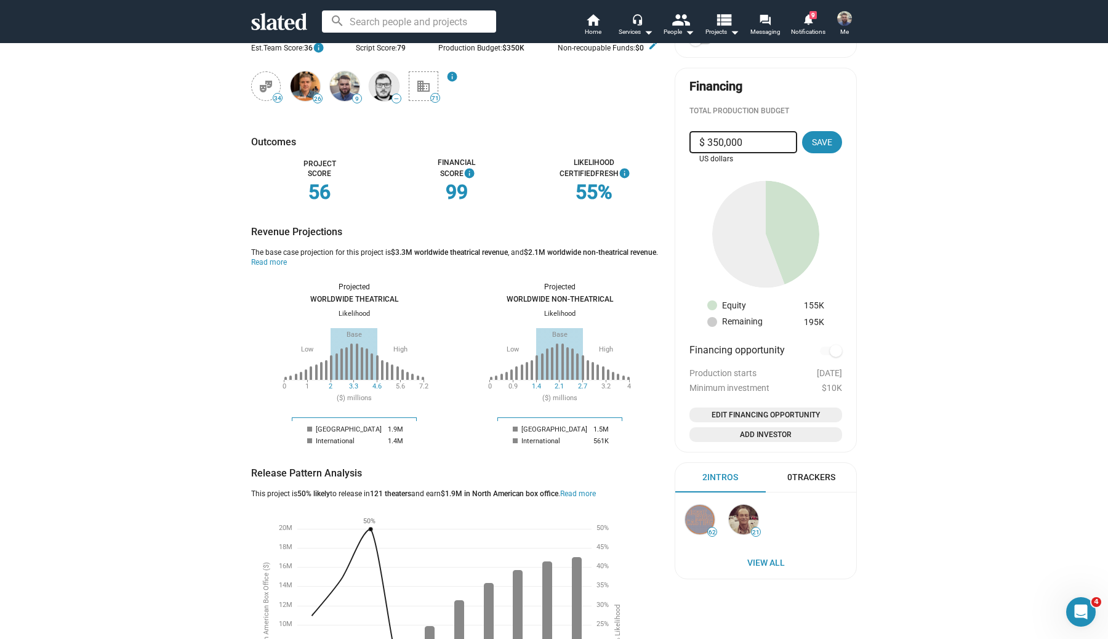
click at [725, 148] on input "$ 350,000" at bounding box center [743, 142] width 88 height 22
type input "$ 375,000"
click at [824, 140] on span "Save" at bounding box center [822, 142] width 20 height 22
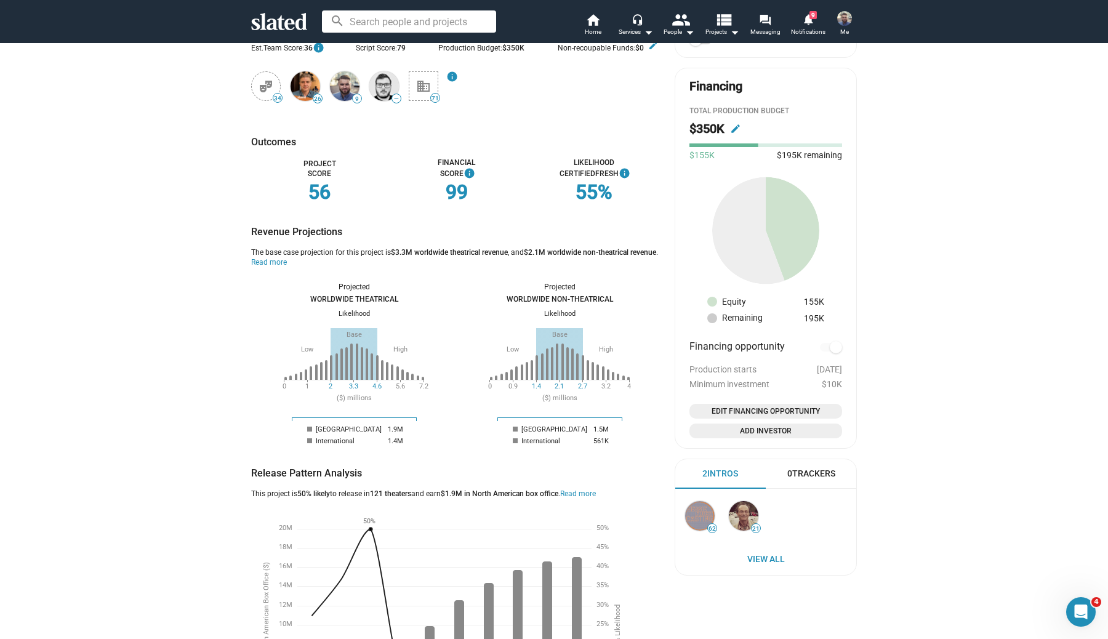
checkbox input "true"
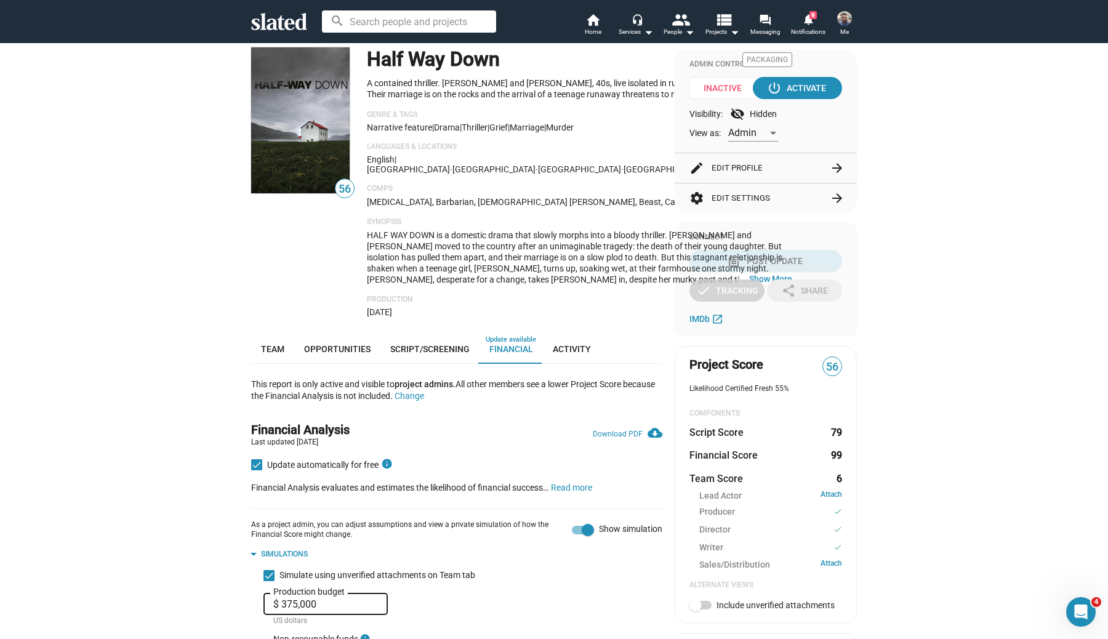
scroll to position [0, 0]
